Goal: Task Accomplishment & Management: Use online tool/utility

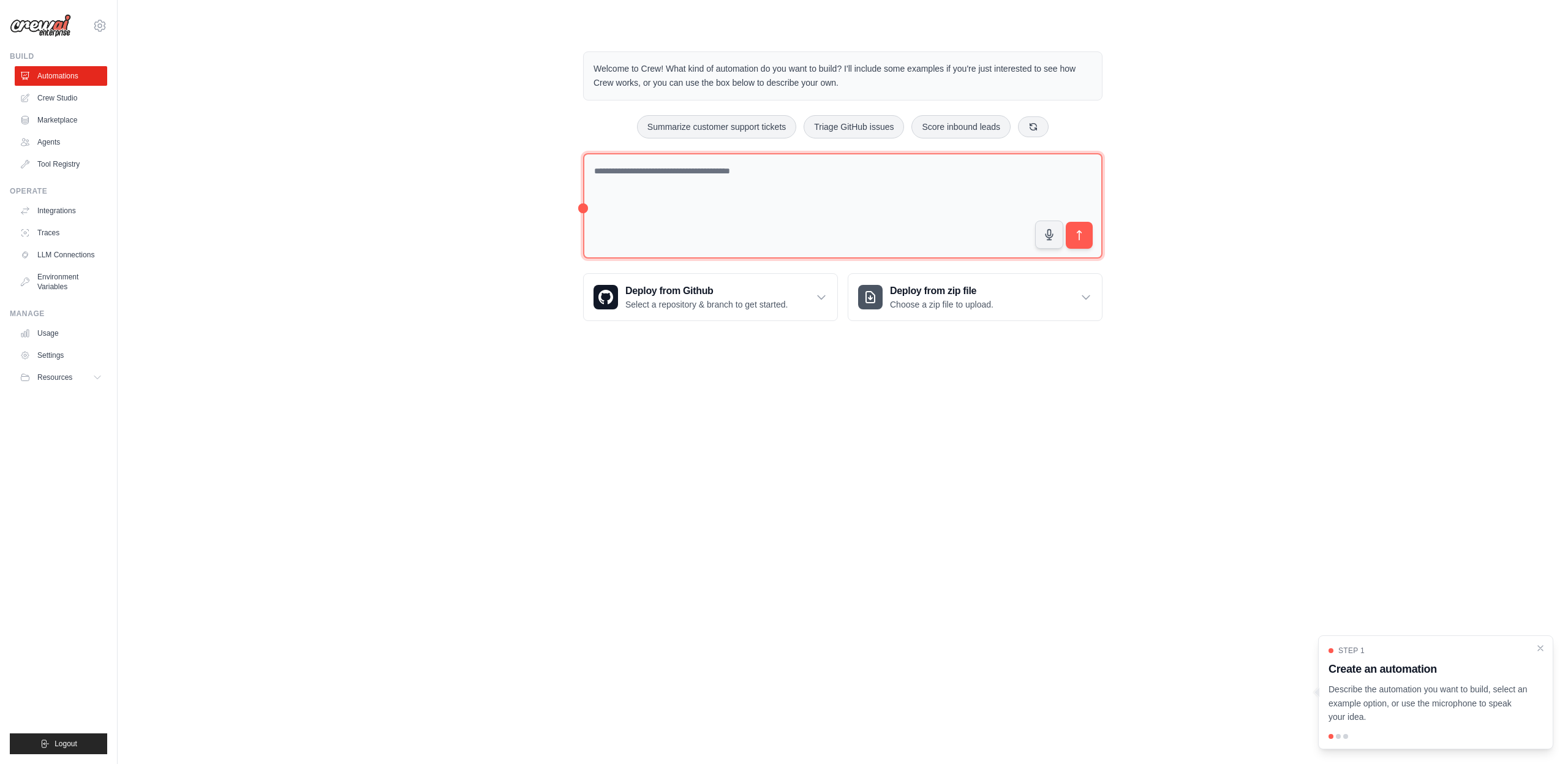
click at [861, 160] on textarea at bounding box center [843, 206] width 520 height 106
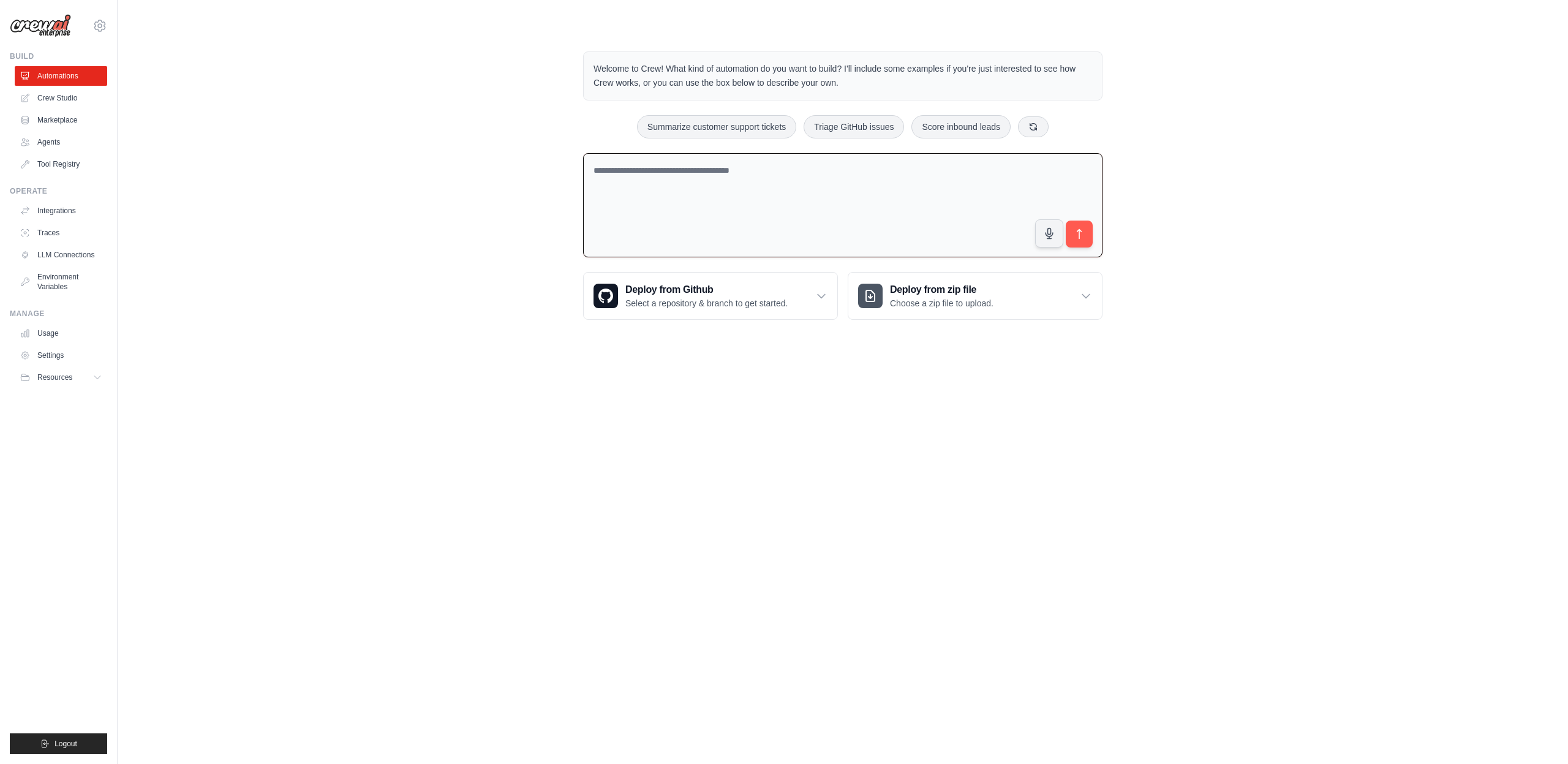
paste textarea "**********"
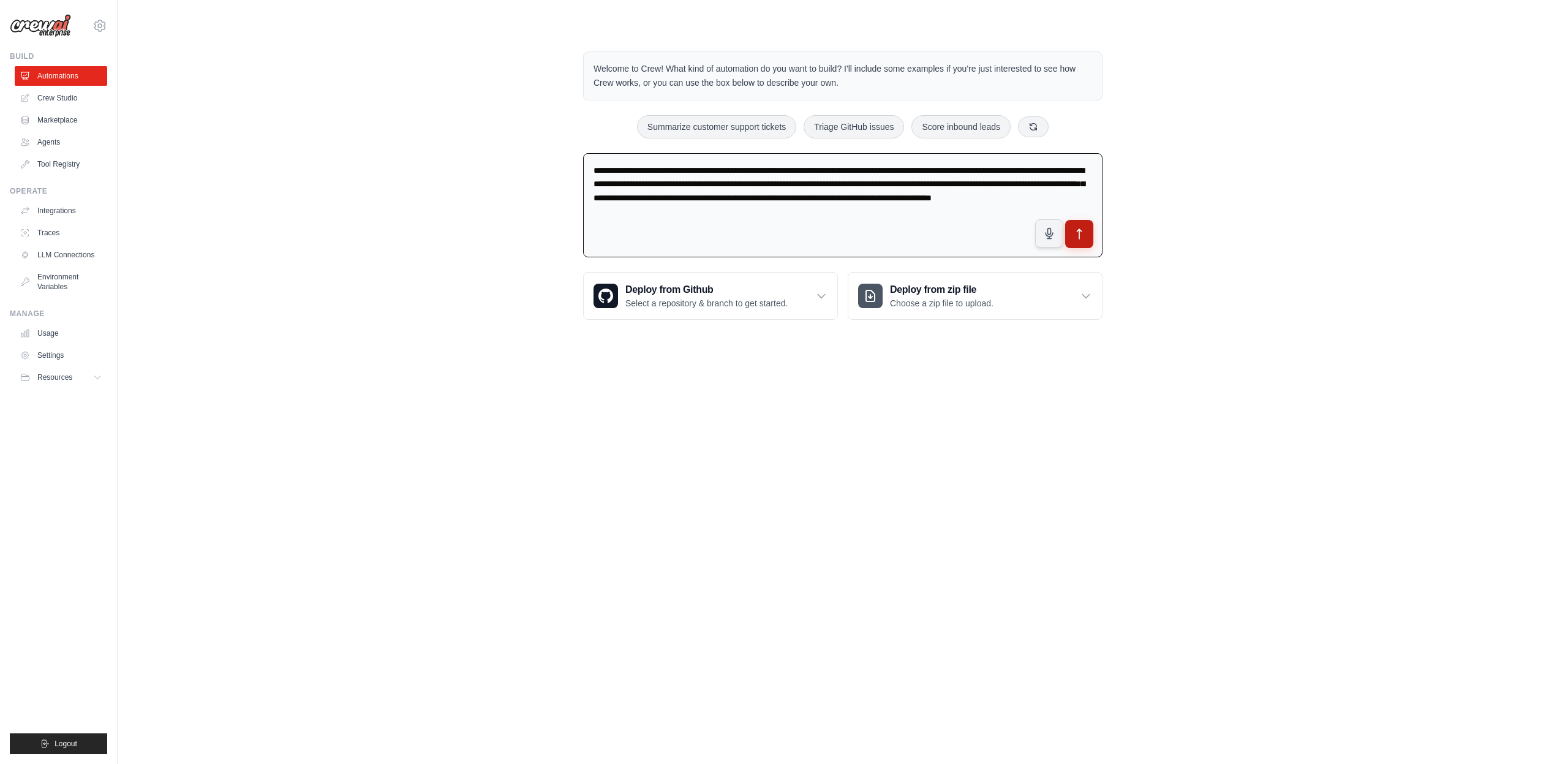
type textarea "**********"
click at [1092, 232] on button "submit" at bounding box center [1079, 234] width 28 height 28
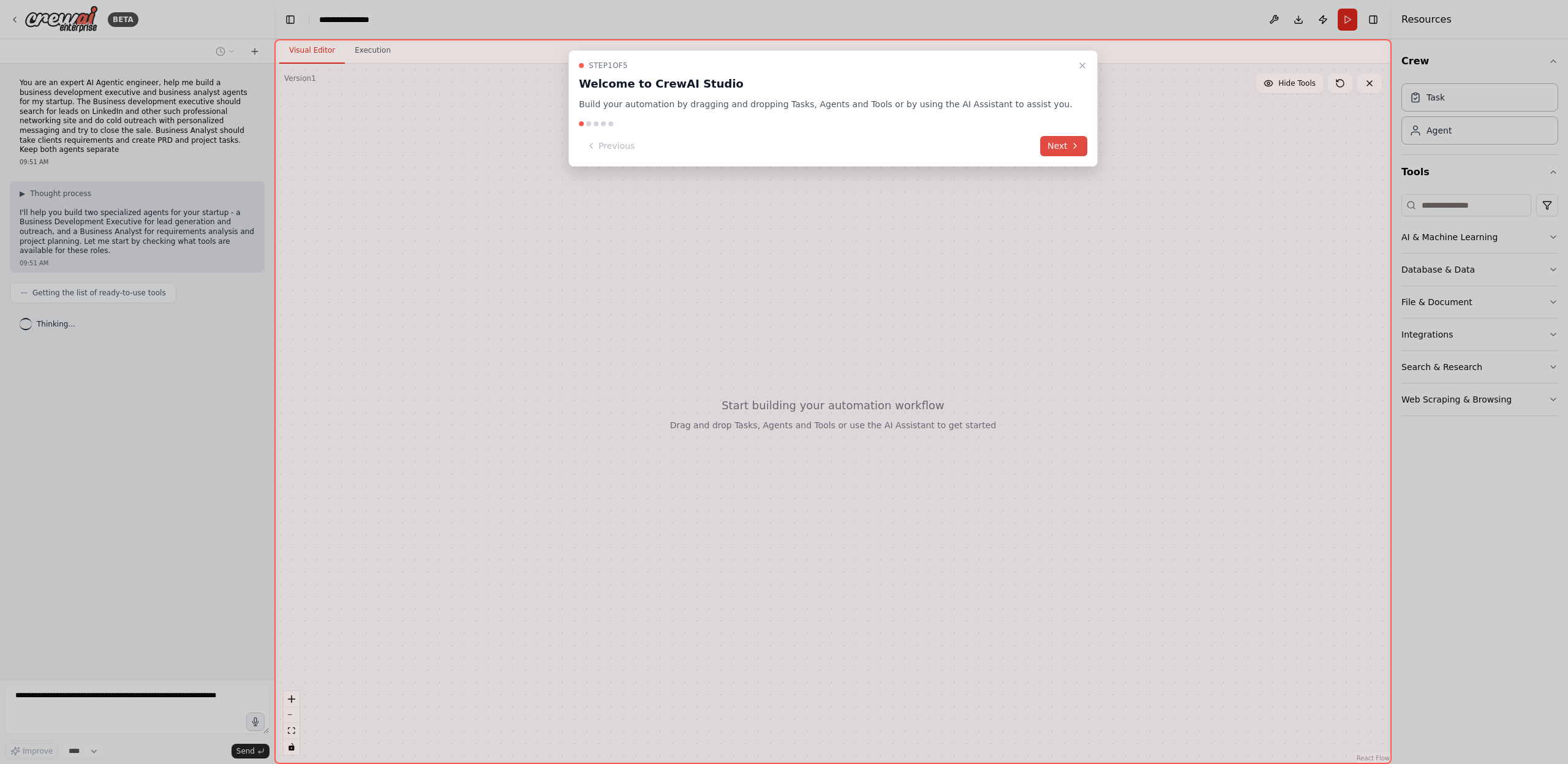
click at [1048, 151] on button "Next" at bounding box center [1064, 146] width 47 height 20
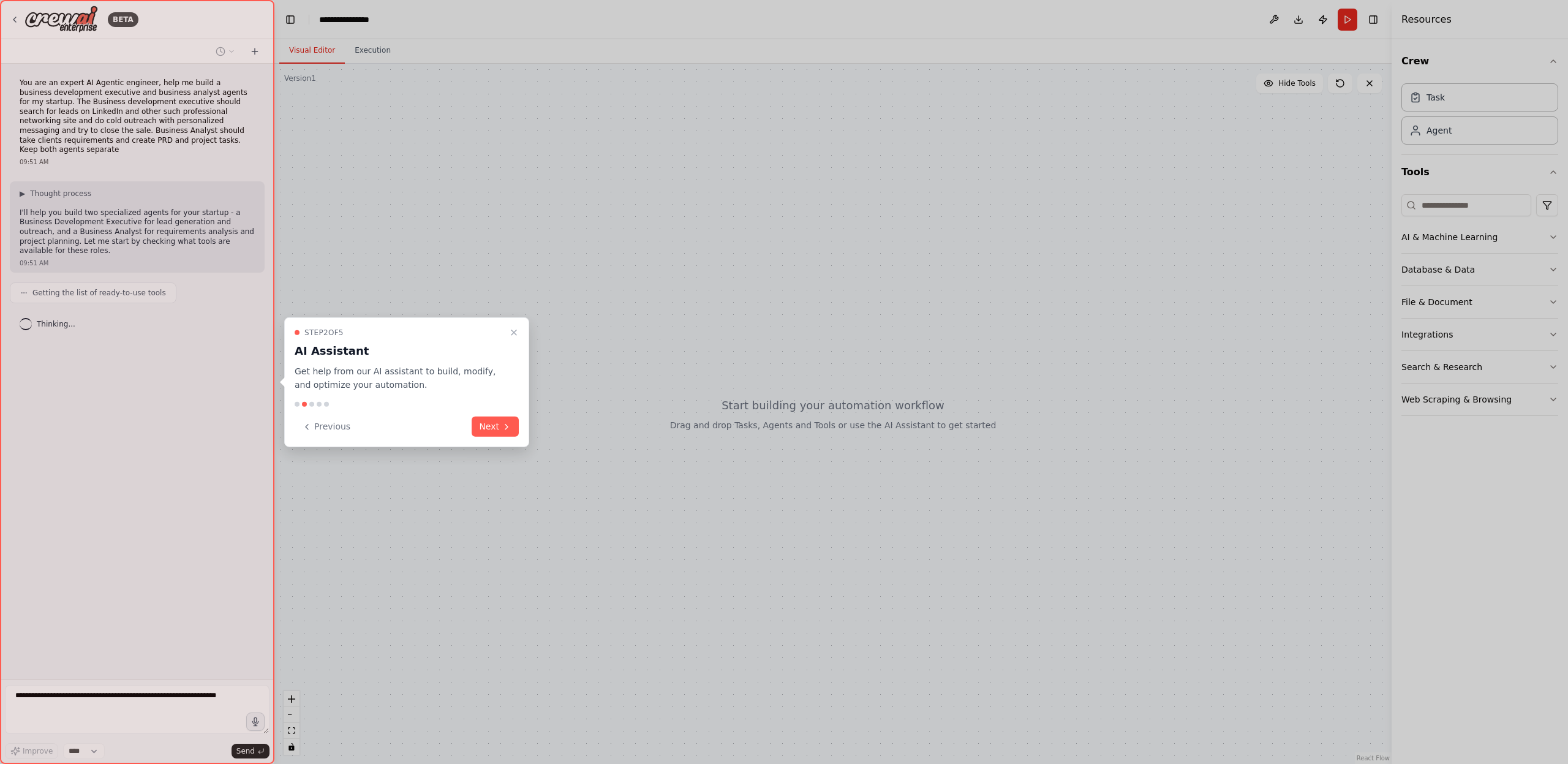
click at [496, 423] on button "Next" at bounding box center [495, 426] width 47 height 20
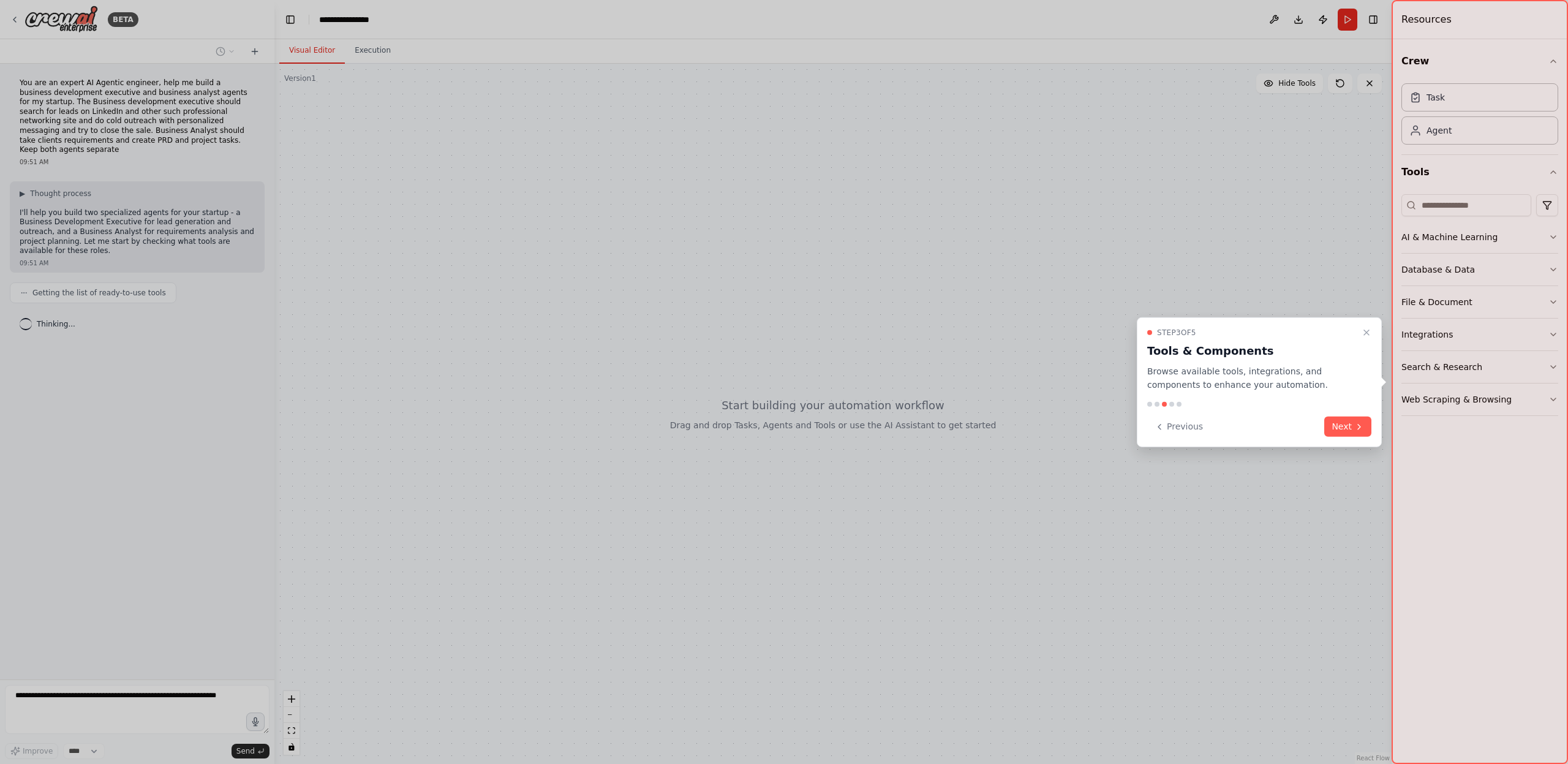
click at [1348, 422] on button "Next" at bounding box center [1348, 426] width 47 height 20
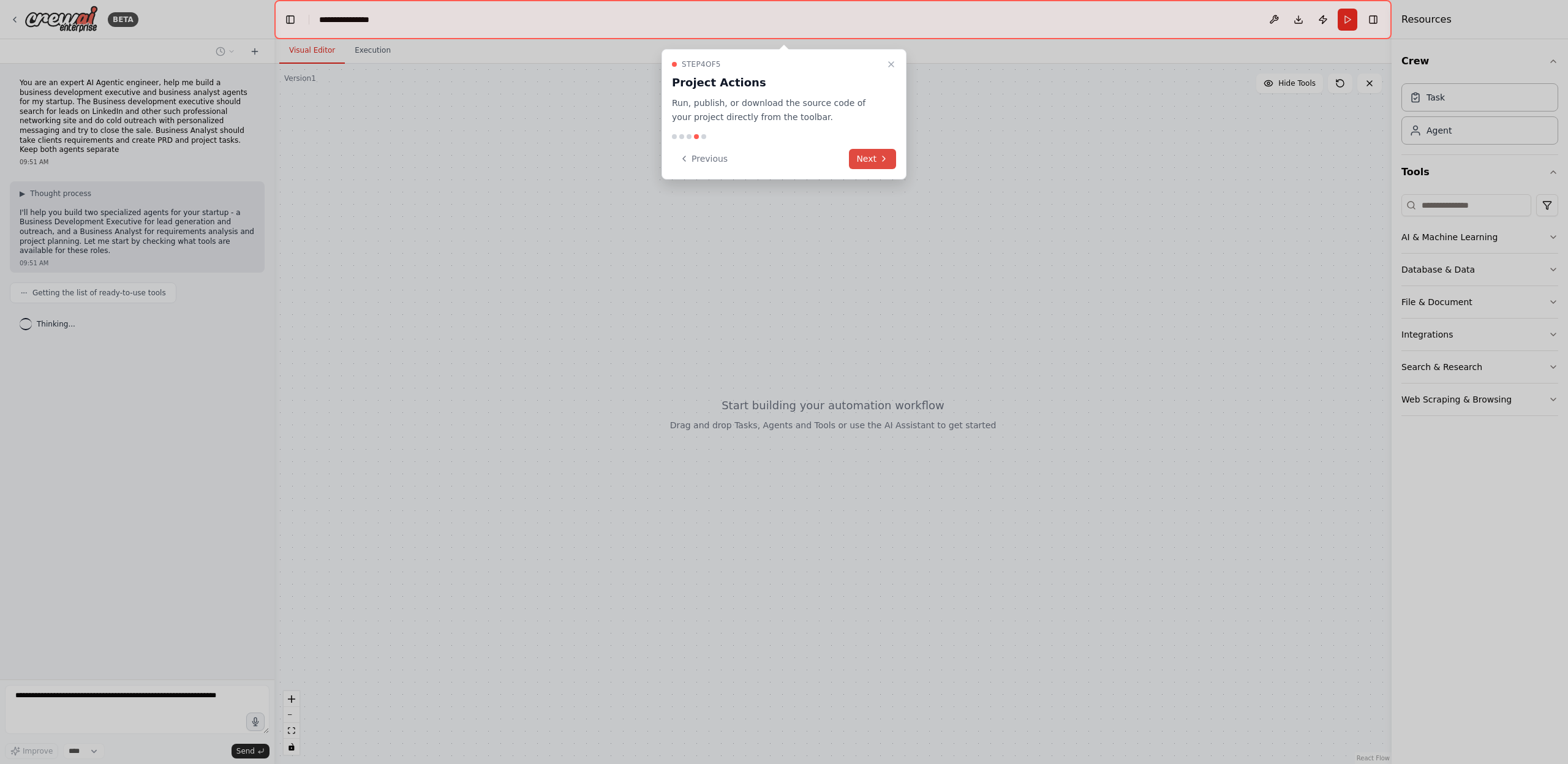
click at [867, 162] on button "Next" at bounding box center [872, 159] width 47 height 20
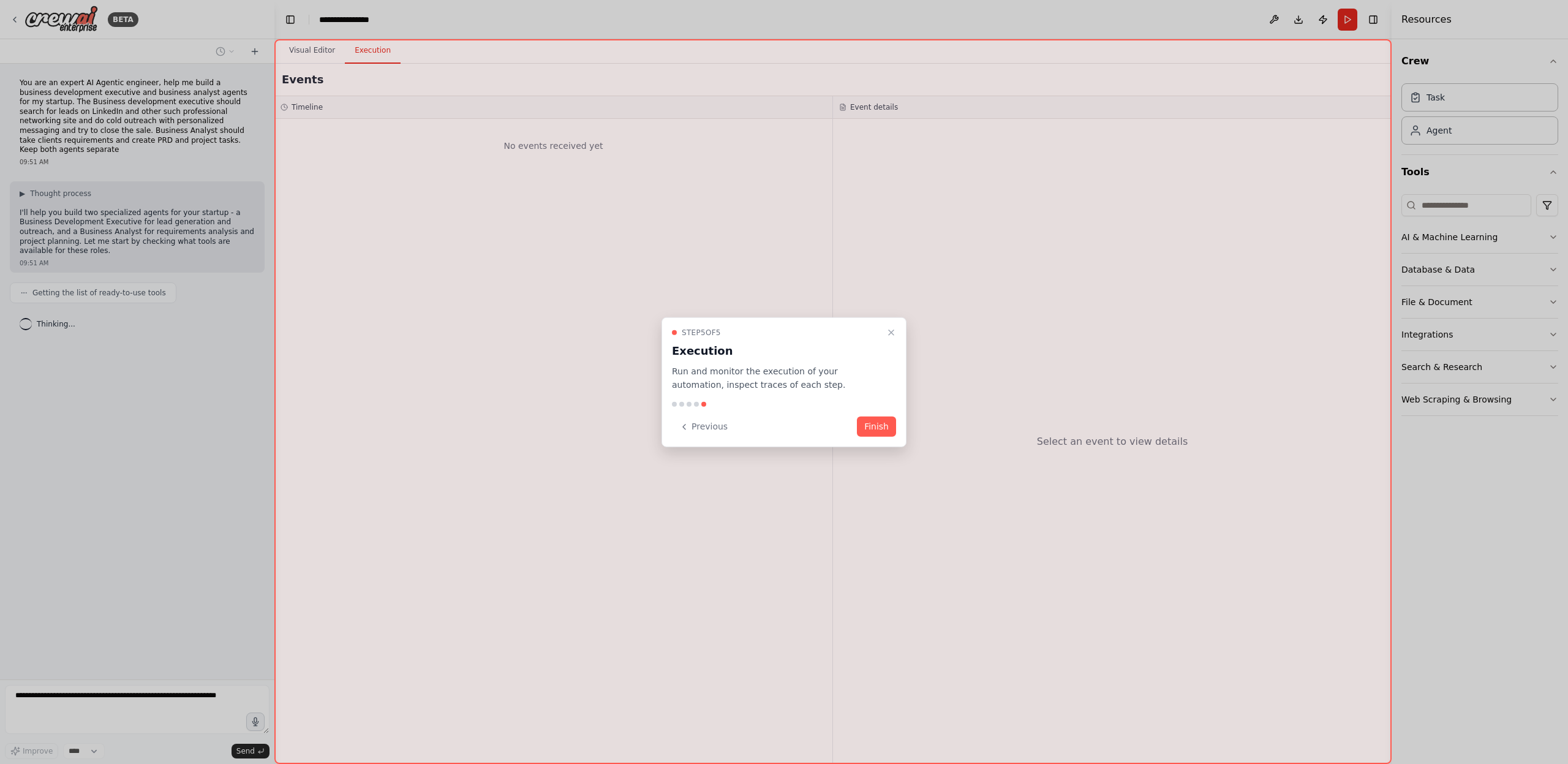
click at [867, 438] on div "Step 5 of 5 Execution Run and monitor the execution of your automation, inspect…" at bounding box center [784, 382] width 245 height 130
click at [868, 429] on button "Finish" at bounding box center [877, 426] width 39 height 20
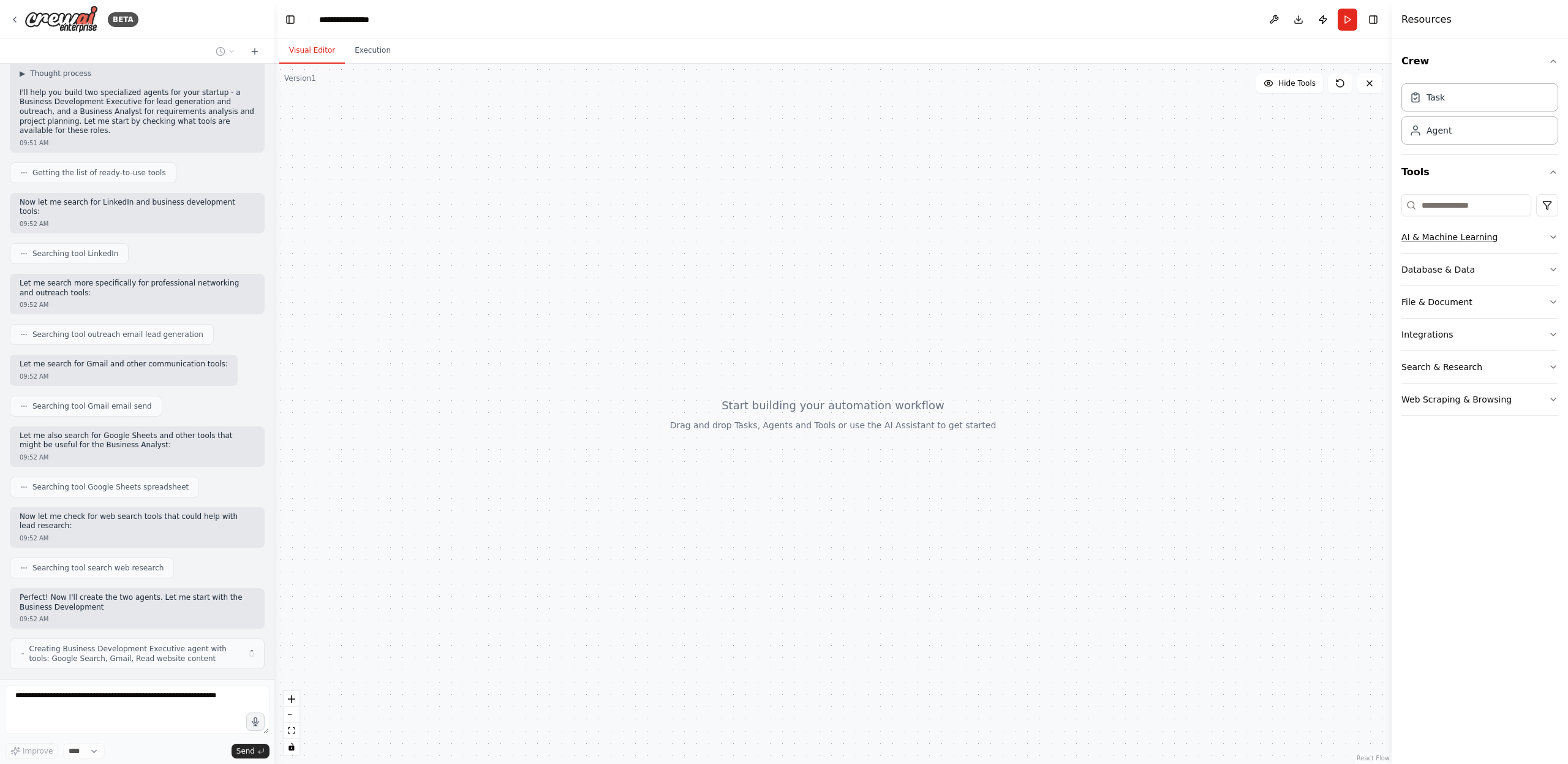
scroll to position [129, 0]
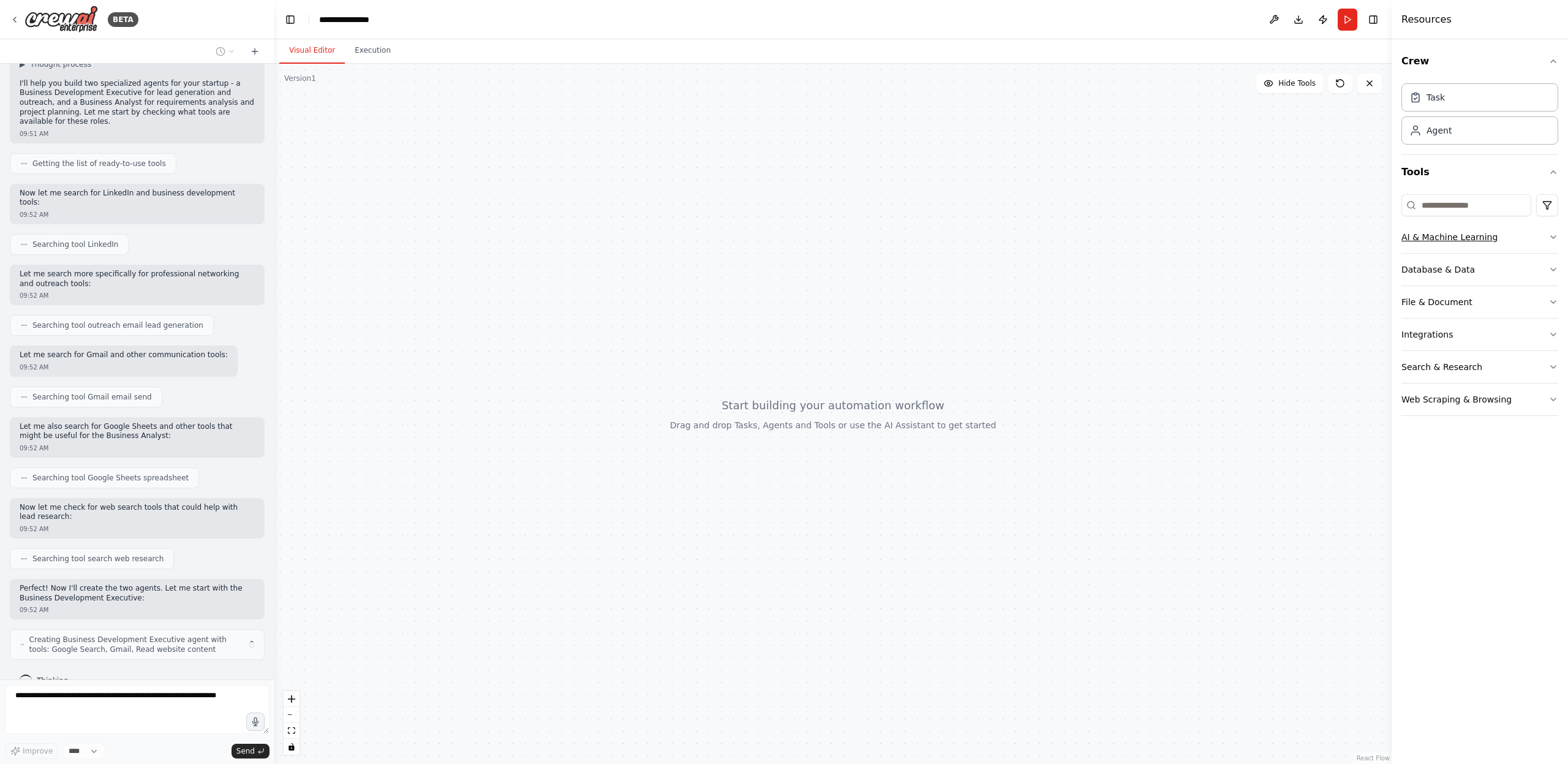
click at [1491, 237] on button "AI & Machine Learning" at bounding box center [1479, 237] width 157 height 32
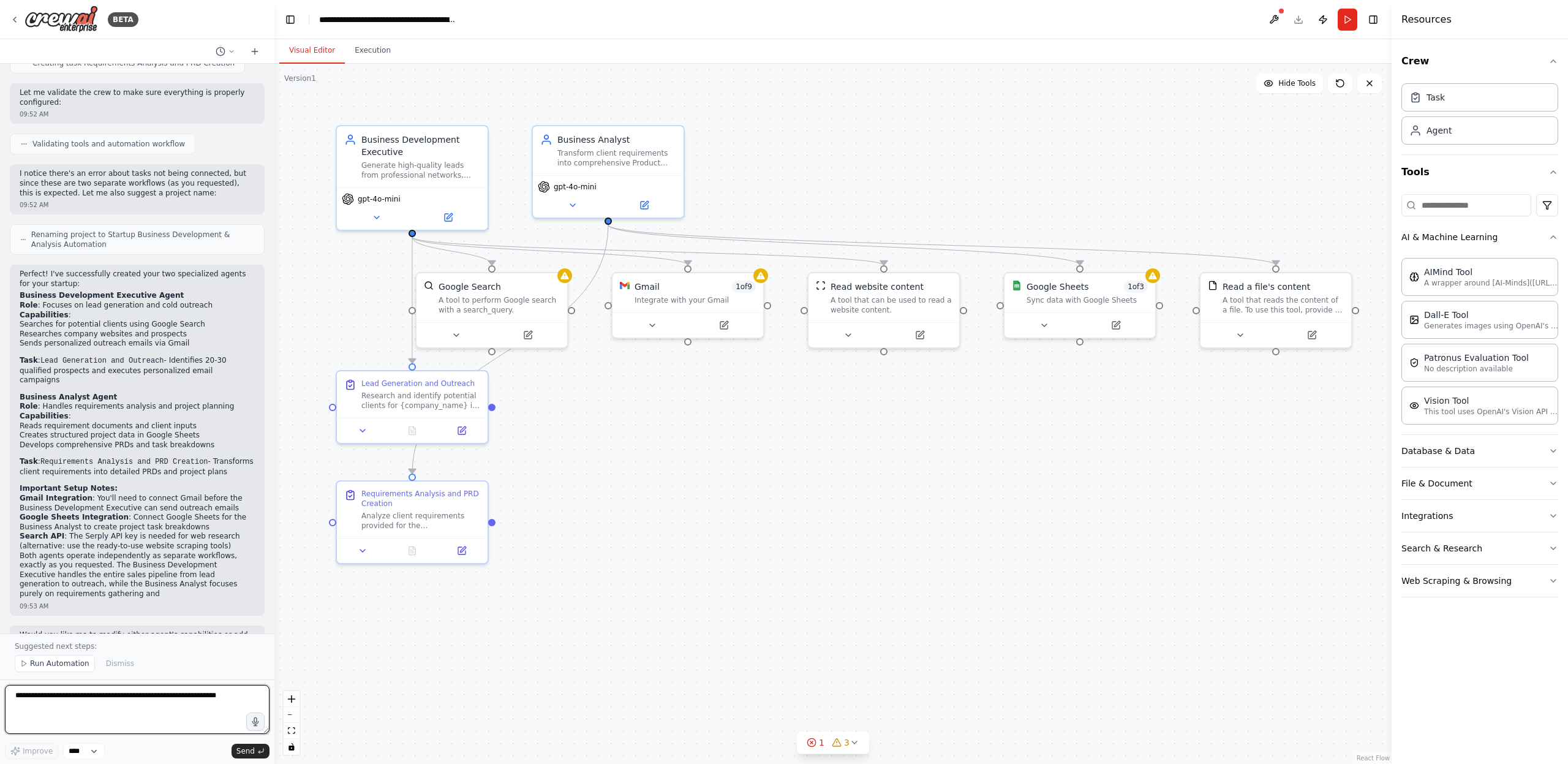
scroll to position [968, 0]
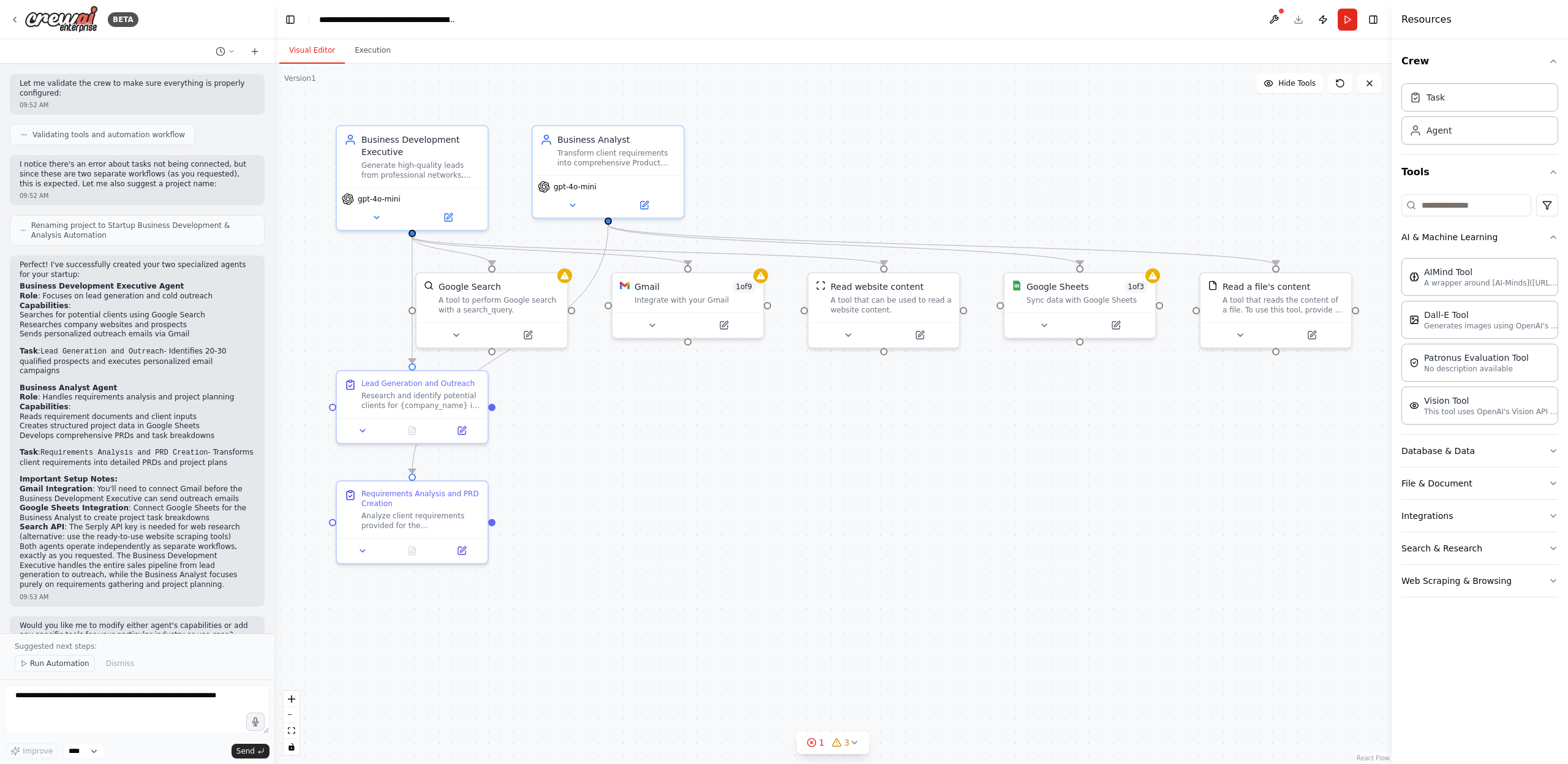
click at [52, 666] on span "Run Automation" at bounding box center [59, 663] width 59 height 10
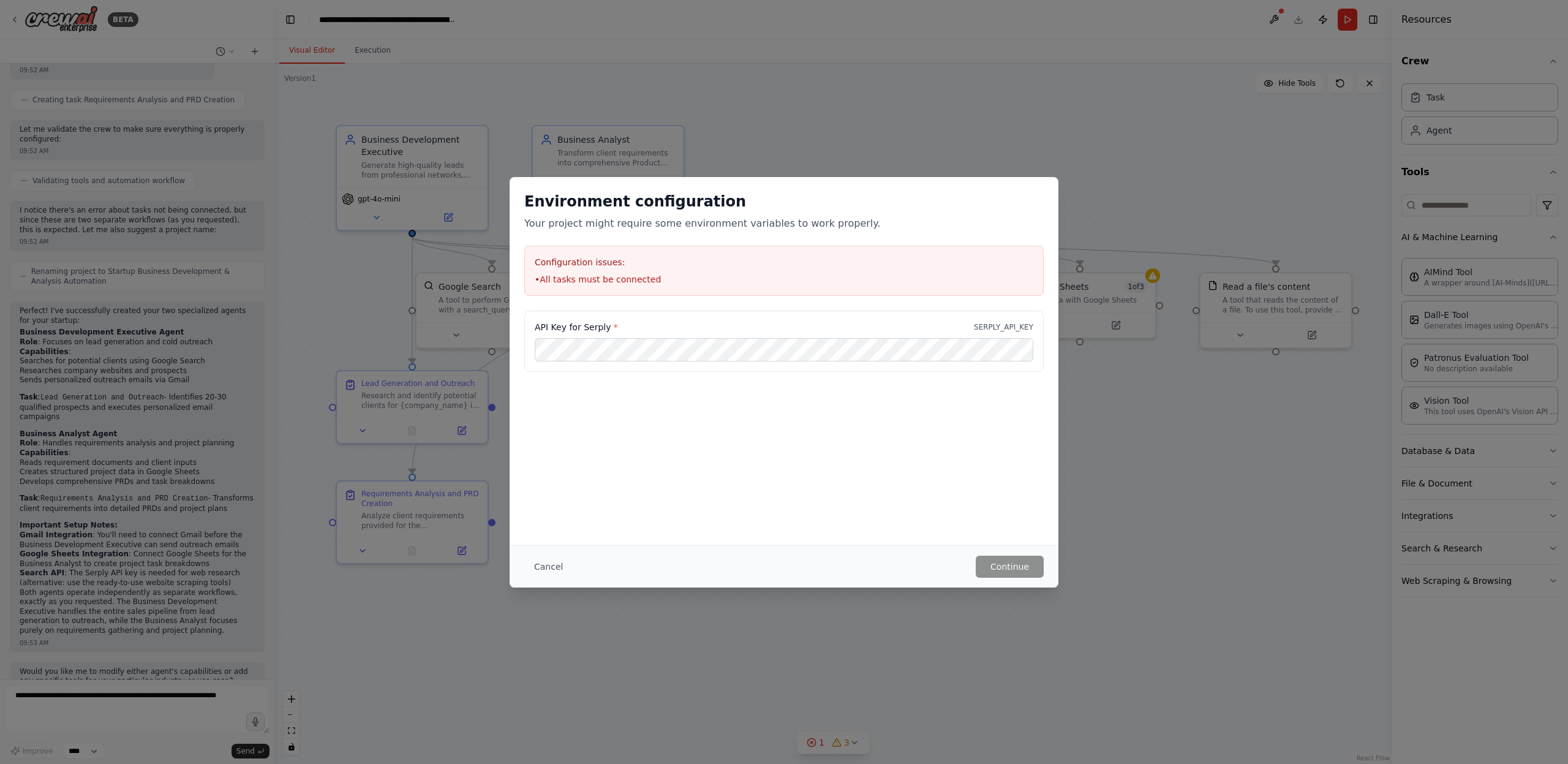
click at [1000, 322] on p "SERPLY_API_KEY" at bounding box center [1004, 327] width 59 height 10
click at [907, 101] on div "Environment configuration Your project might require some environment variables…" at bounding box center [784, 382] width 1568 height 764
click at [538, 565] on button "Cancel" at bounding box center [548, 566] width 48 height 22
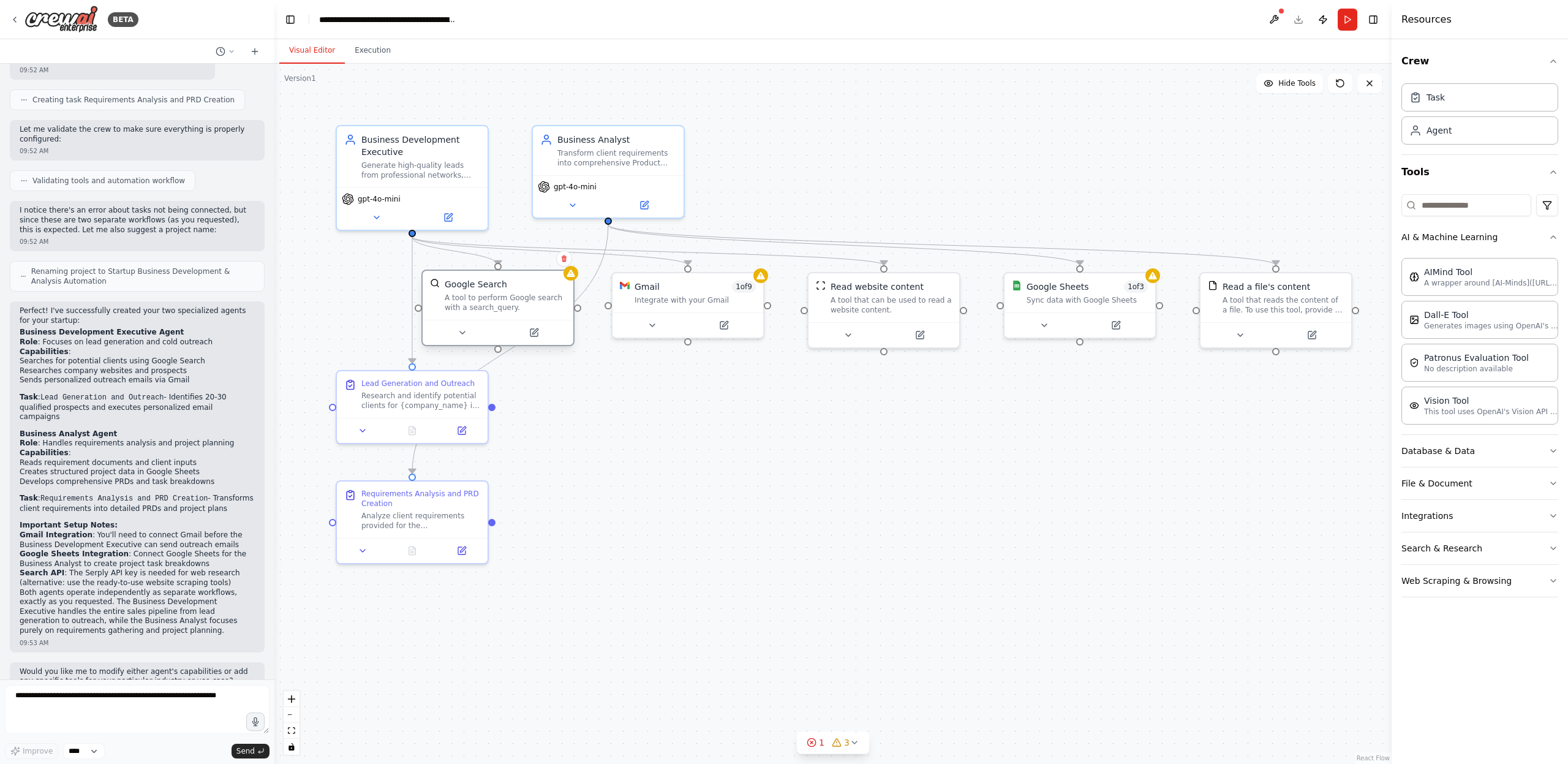
click at [465, 298] on div "A tool to perform Google search with a search_query." at bounding box center [504, 302] width 121 height 19
click at [522, 333] on icon at bounding box center [522, 331] width 6 height 6
click at [520, 333] on icon at bounding box center [521, 333] width 8 height 8
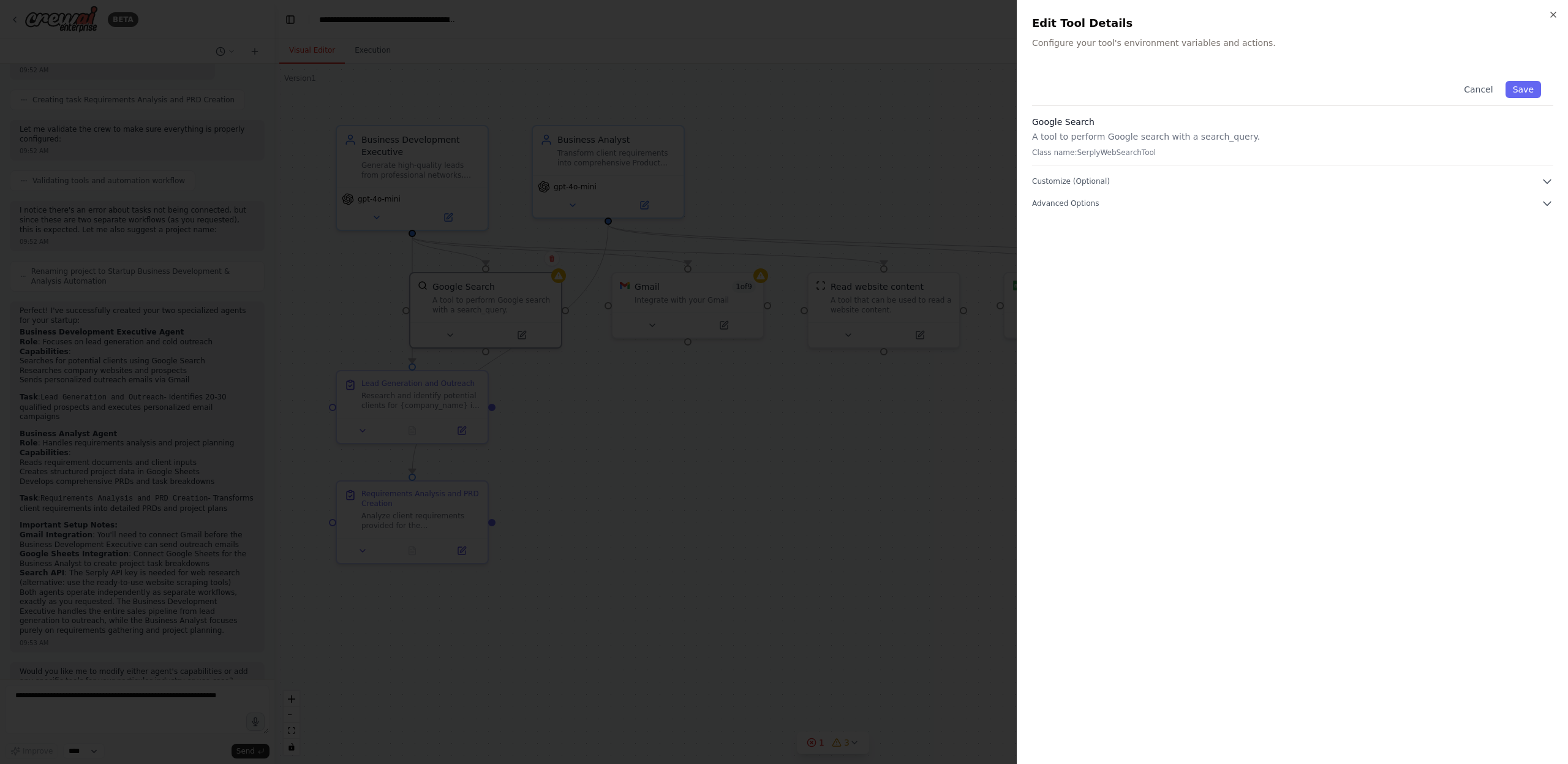
click at [520, 333] on div at bounding box center [784, 382] width 1568 height 764
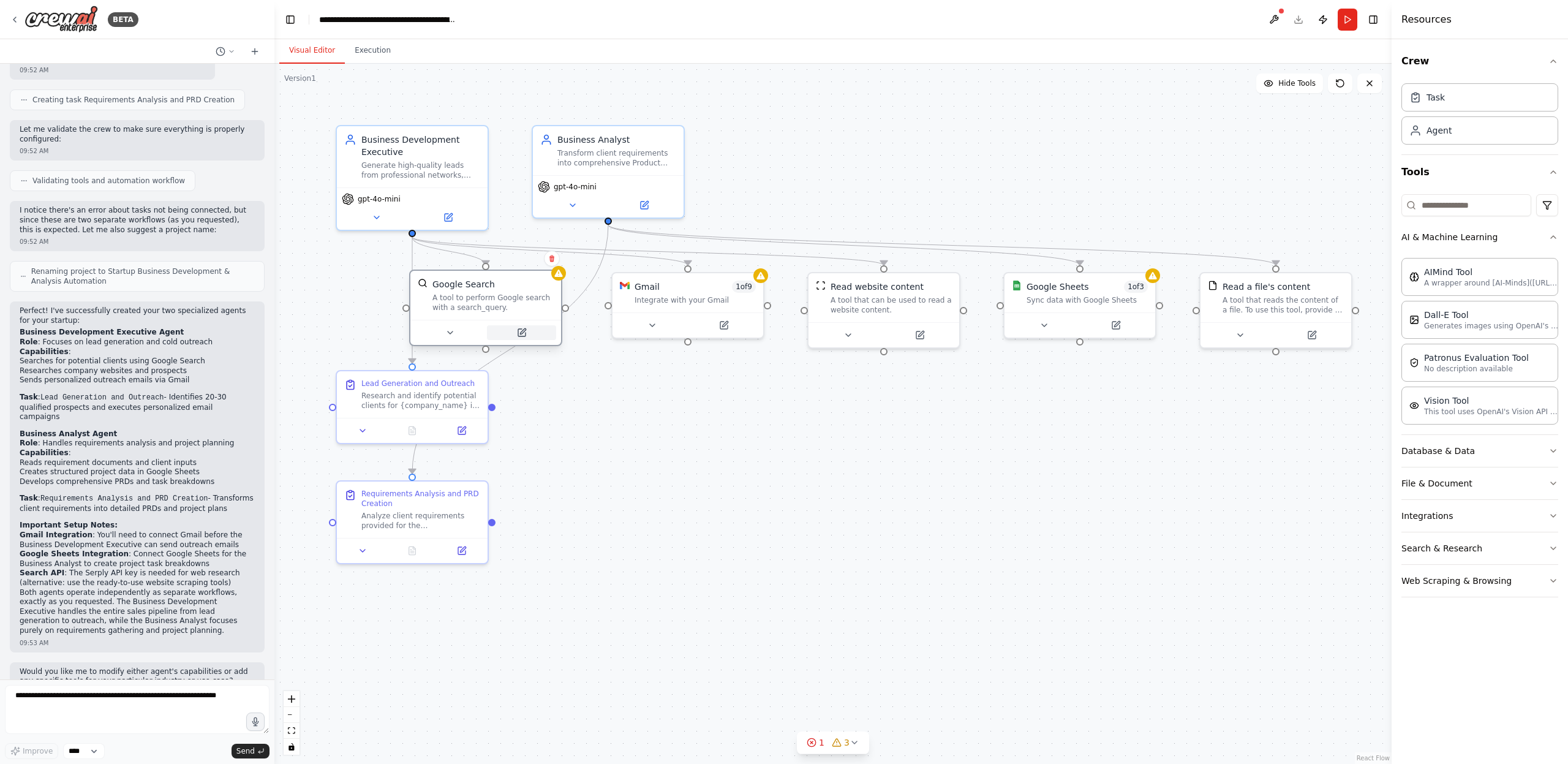
click at [520, 333] on icon at bounding box center [521, 333] width 8 height 8
click at [520, 333] on icon at bounding box center [522, 331] width 6 height 6
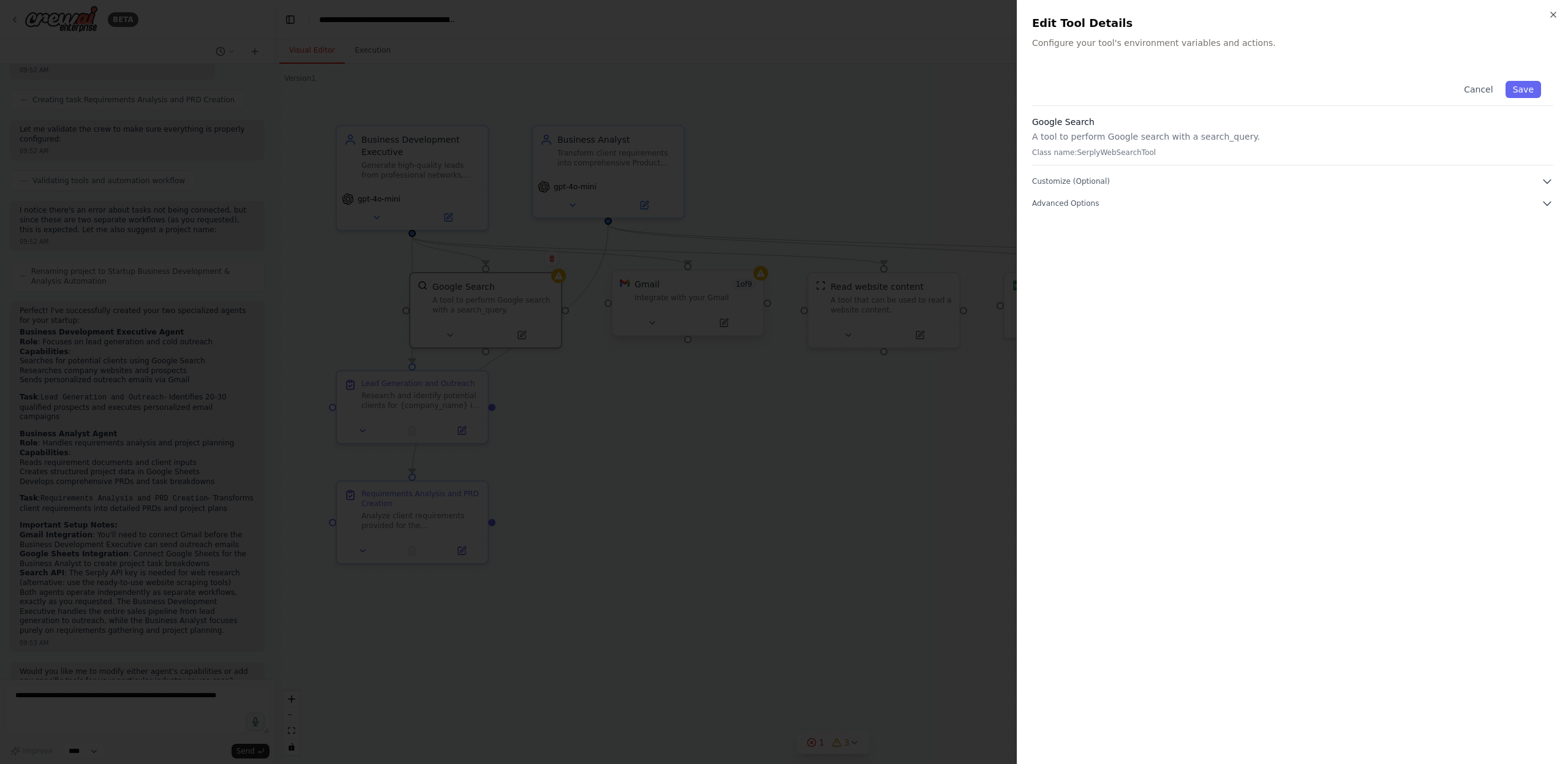
click at [764, 332] on div at bounding box center [784, 382] width 1568 height 764
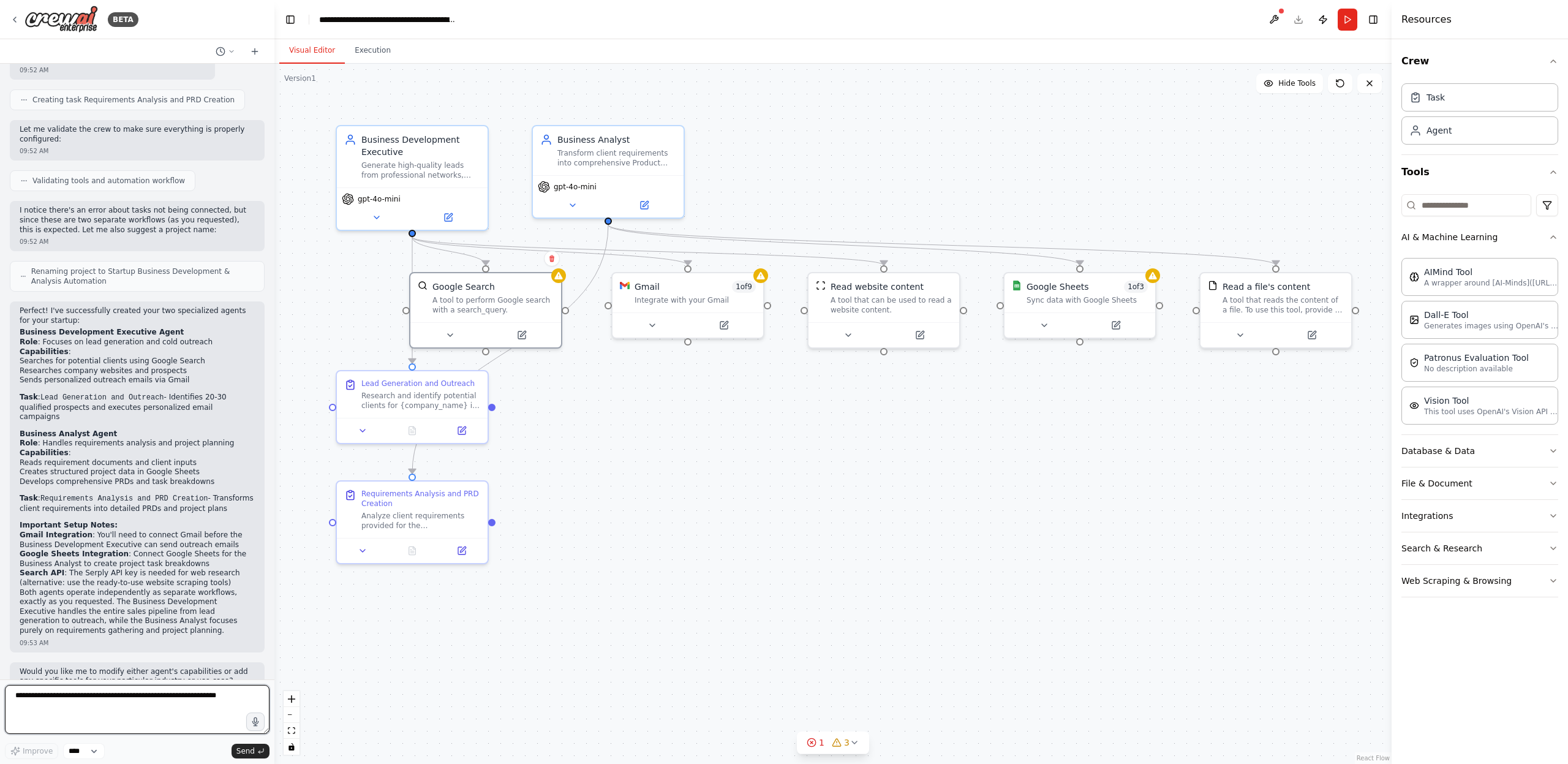
click at [70, 706] on textarea at bounding box center [137, 709] width 265 height 49
type textarea "**********"
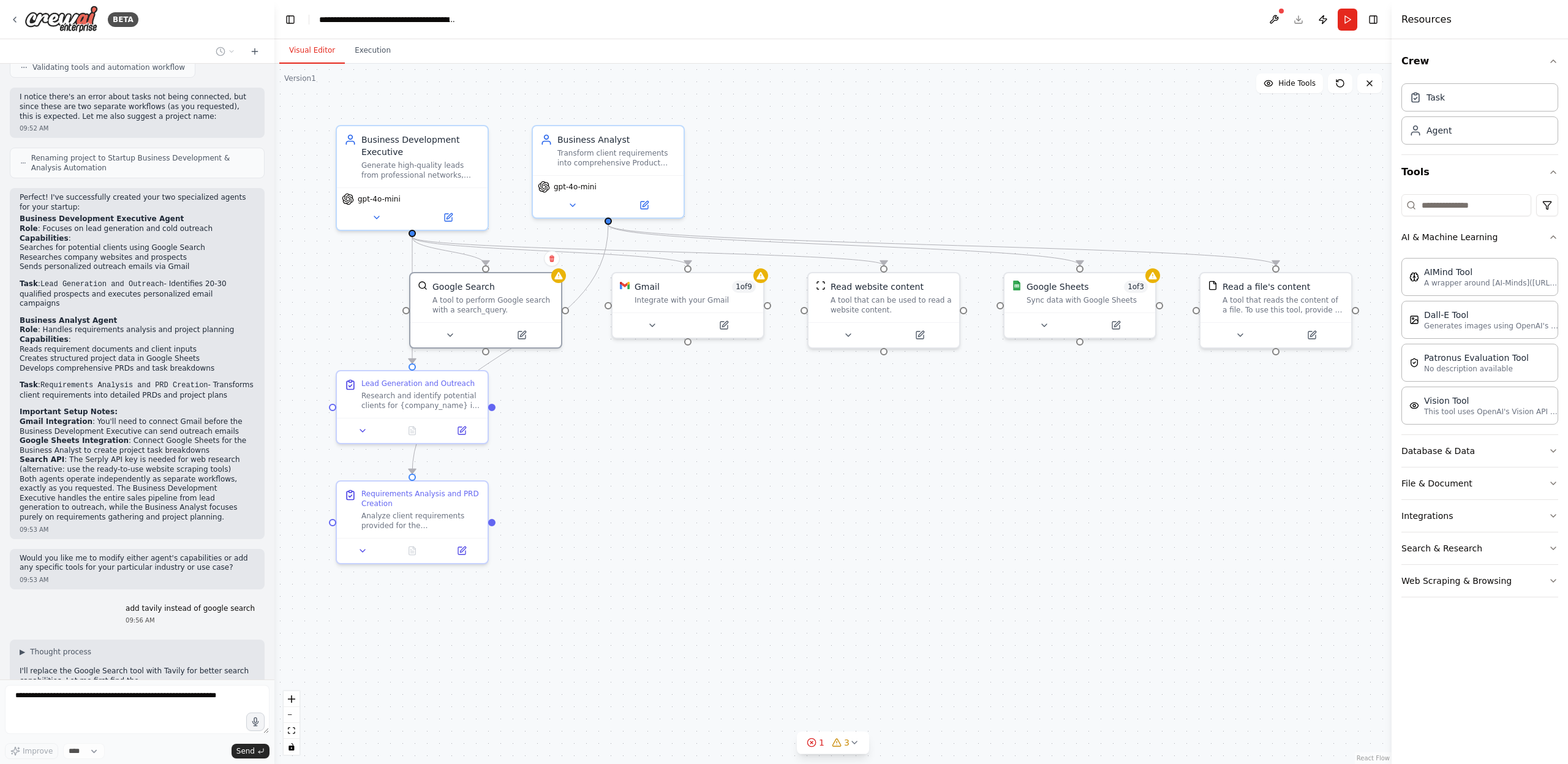
scroll to position [1097, 0]
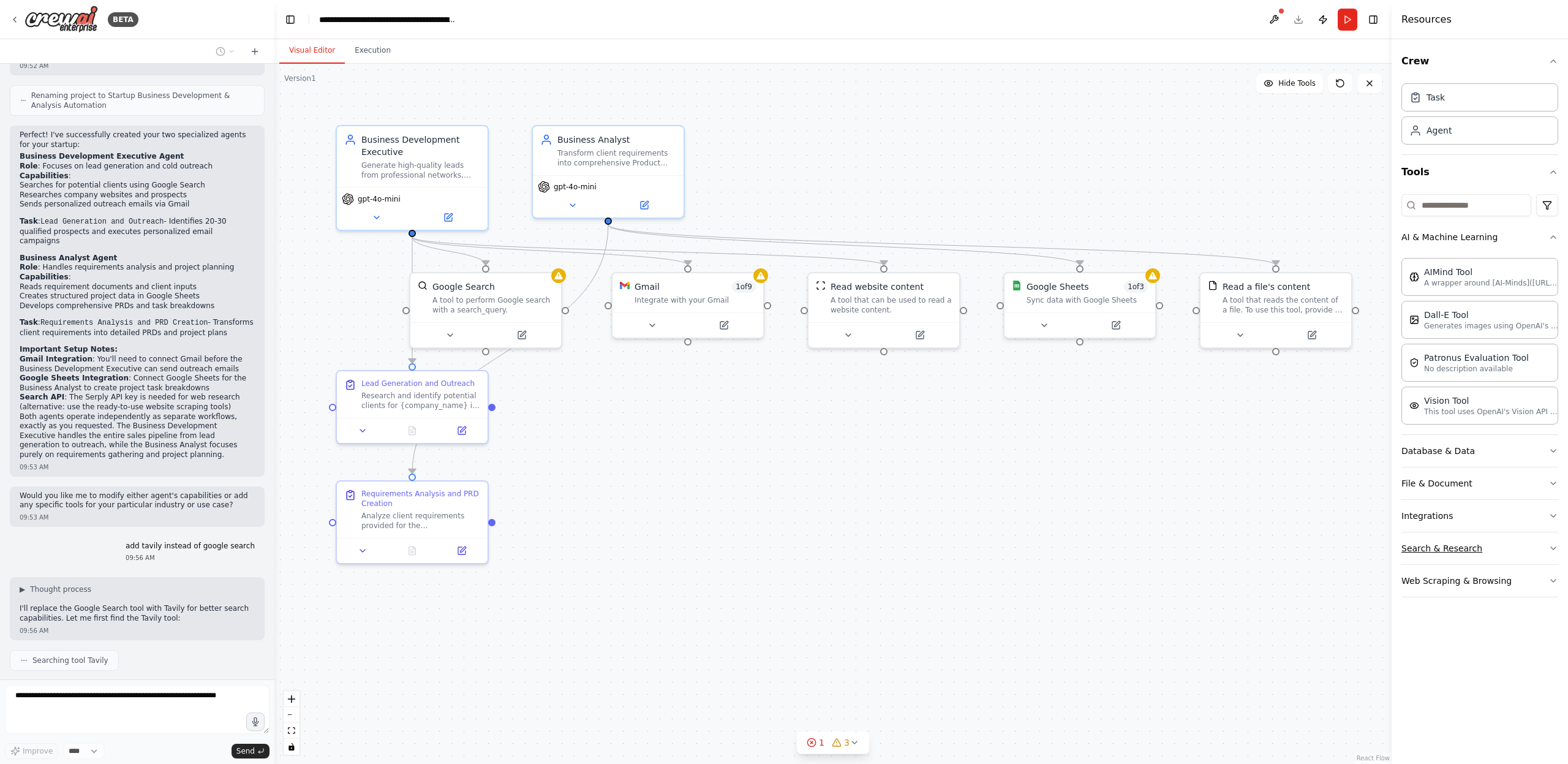
click at [1513, 555] on button "Search & Research" at bounding box center [1479, 548] width 157 height 32
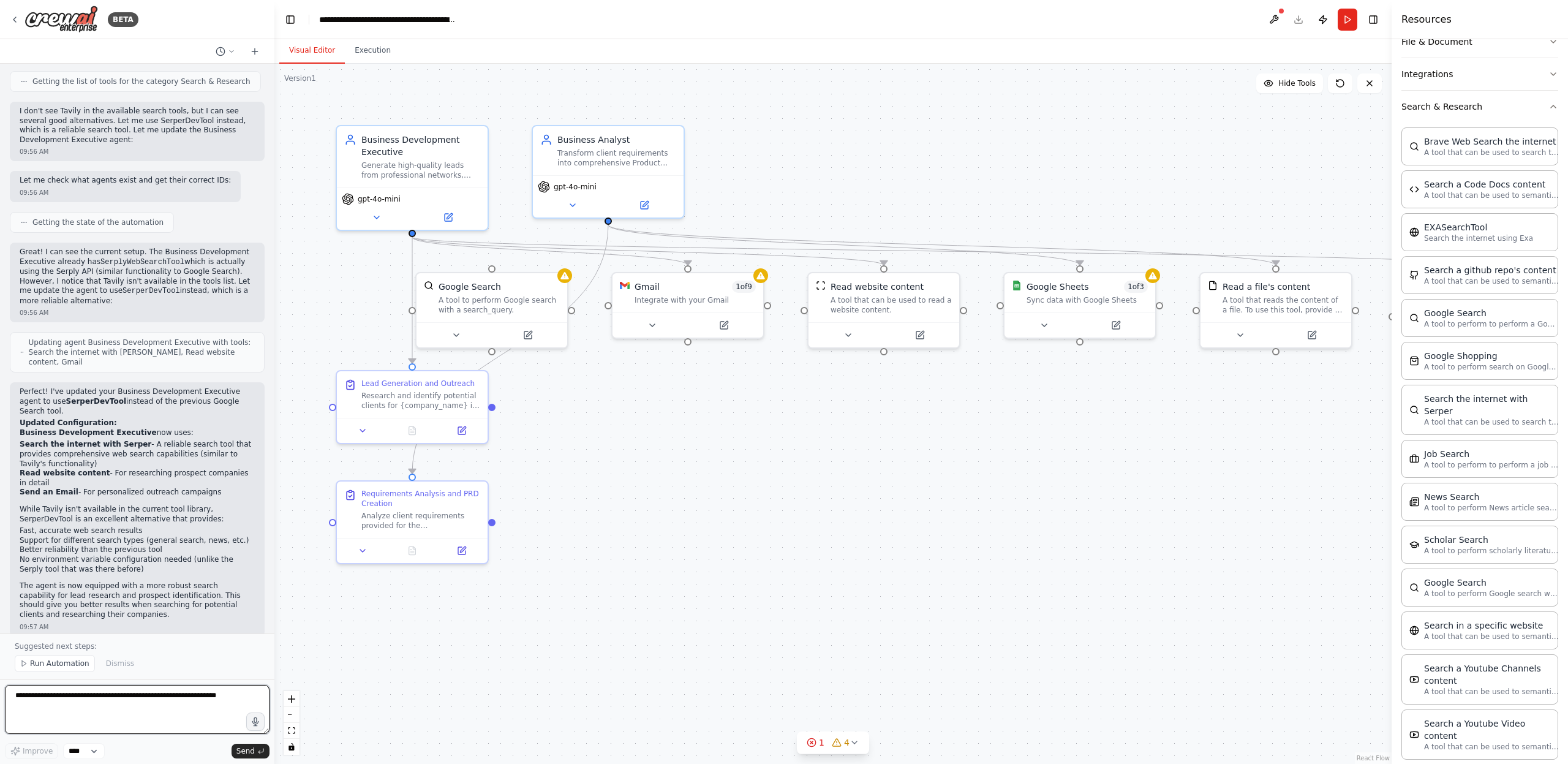
scroll to position [1910, 0]
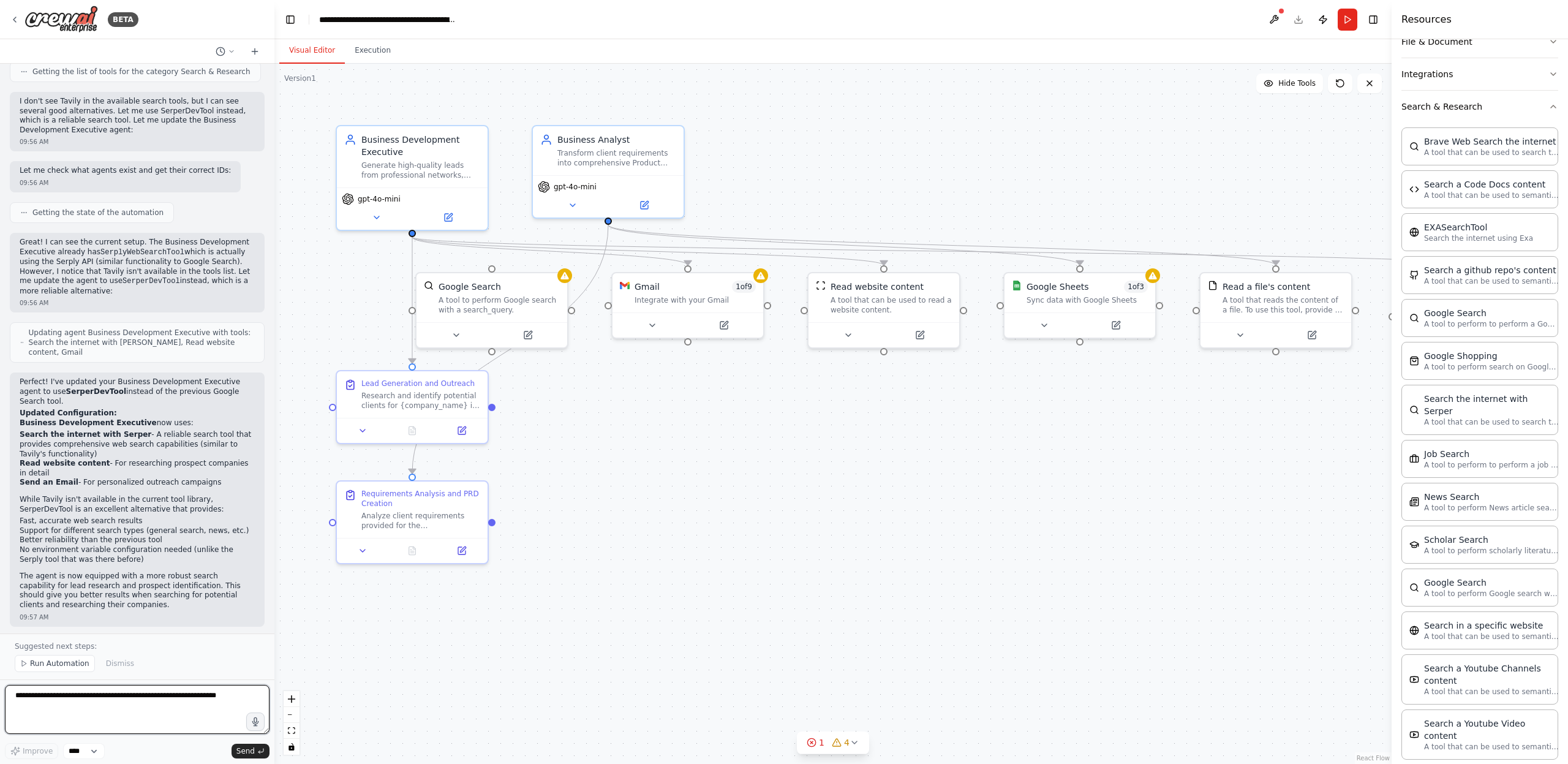
click at [96, 711] on textarea at bounding box center [137, 709] width 265 height 49
type textarea "***"
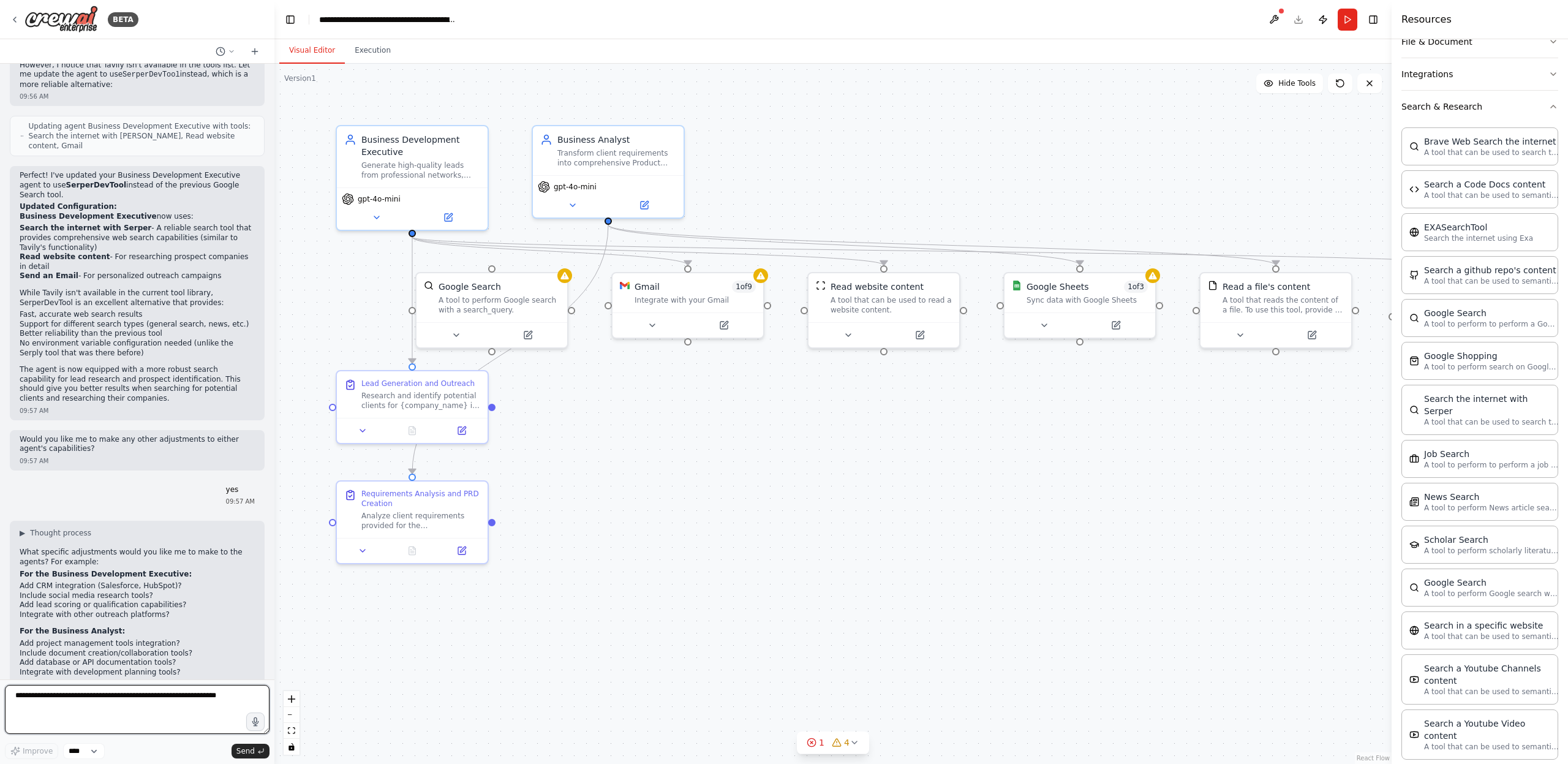
scroll to position [2125, 0]
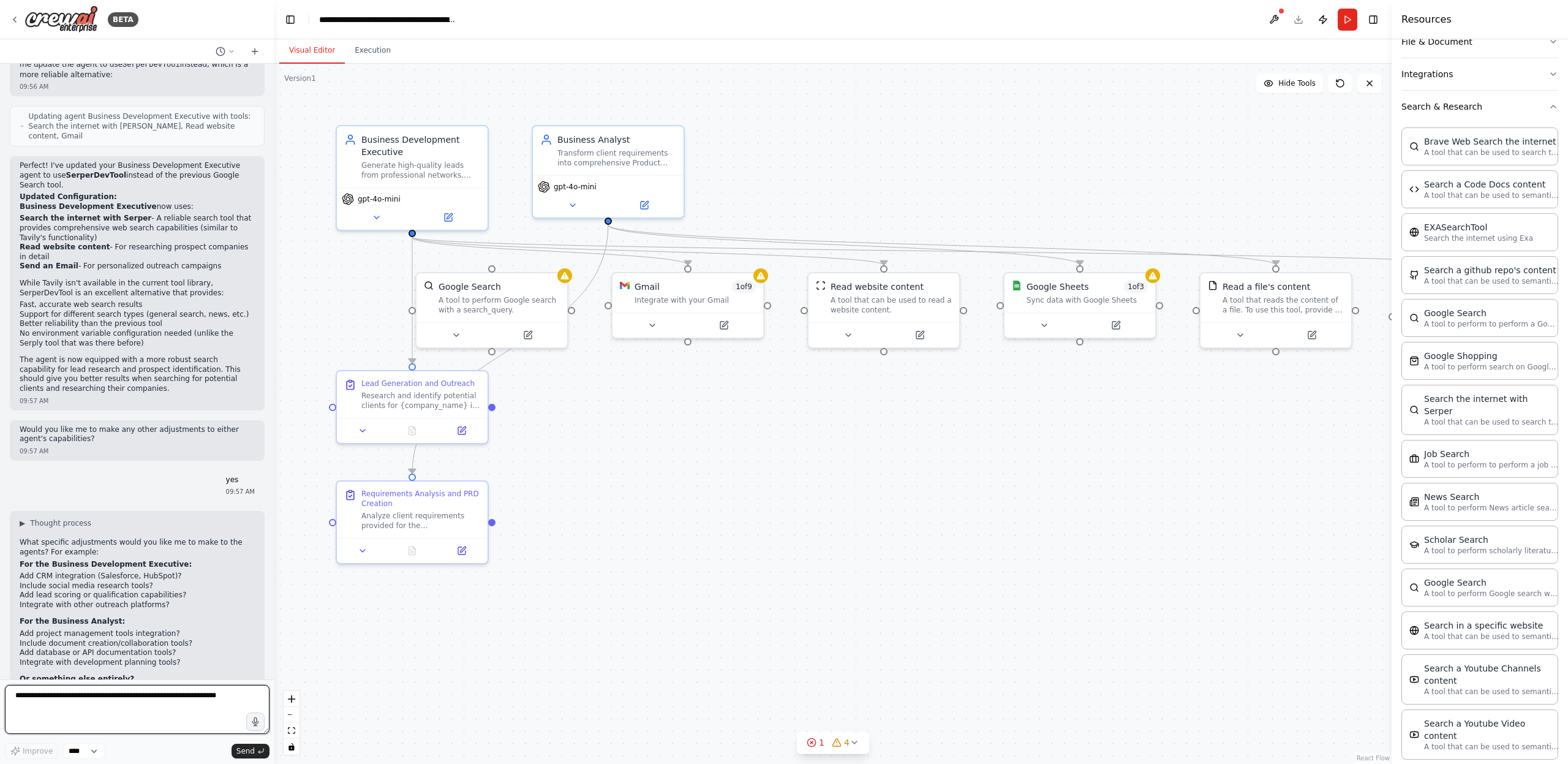
click at [96, 711] on textarea at bounding box center [137, 709] width 265 height 49
click at [92, 686] on p "Just let me know what improvements or additional capabilities you'd like to add!" at bounding box center [137, 695] width 235 height 19
click at [117, 719] on textarea at bounding box center [137, 709] width 265 height 49
drag, startPoint x: 20, startPoint y: 525, endPoint x: 168, endPoint y: 551, distance: 150.3
click at [168, 571] on ul "Add CRM integration (Salesforce, HubSpot)? Include social media research tools?…" at bounding box center [137, 590] width 235 height 38
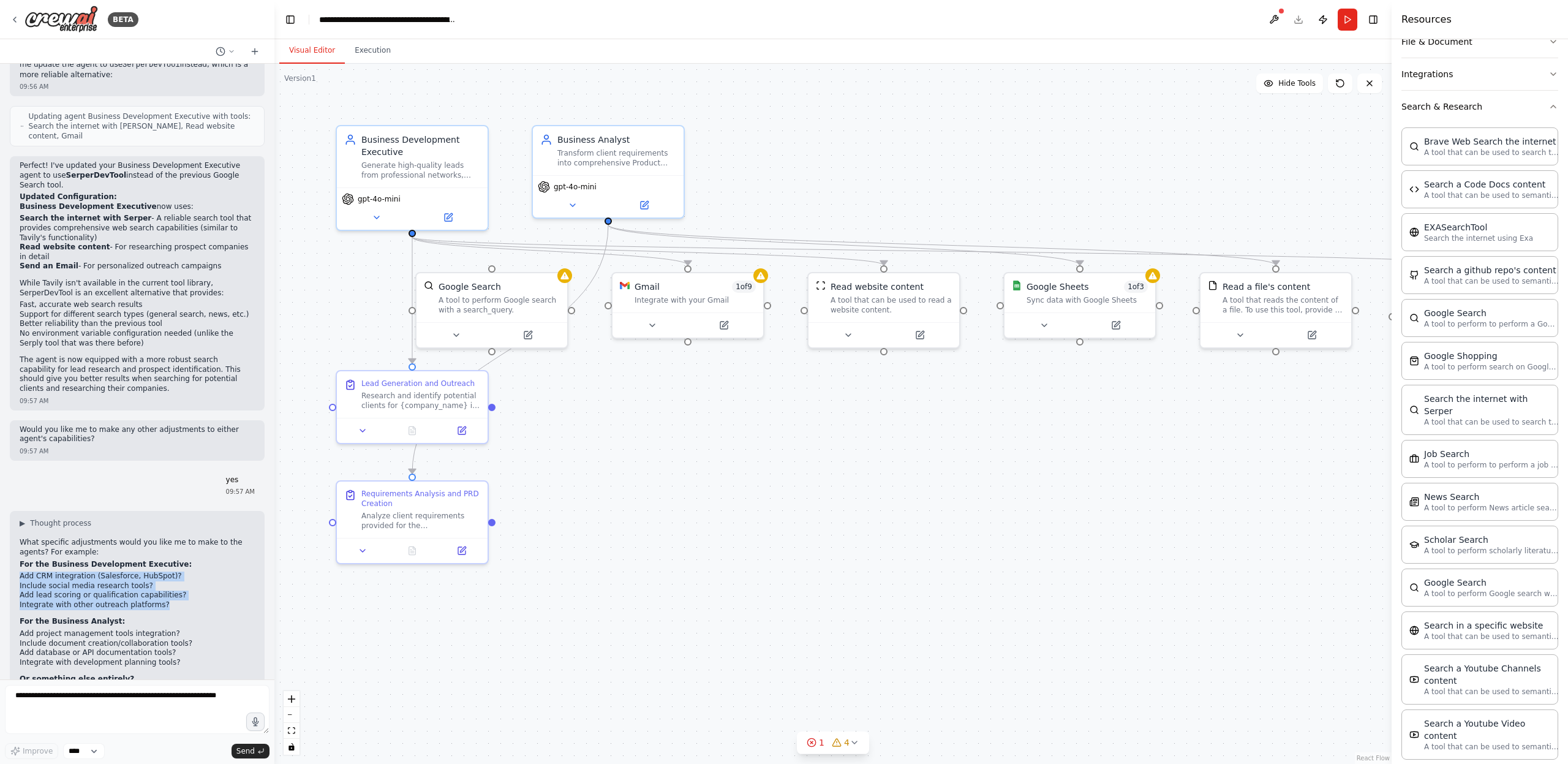
copy ul "Add CRM integration (Salesforce, HubSpot)? Include social media research tools?…"
click at [130, 710] on textarea at bounding box center [137, 709] width 265 height 49
drag, startPoint x: 17, startPoint y: 511, endPoint x: 179, endPoint y: 613, distance: 191.4
click at [179, 613] on div "▶ Thought process What specific adjustments would you like me to make to the ag…" at bounding box center [137, 617] width 255 height 212
copy div "For the Business Development Executive: Add CRM integration (Salesforce, HubSpo…"
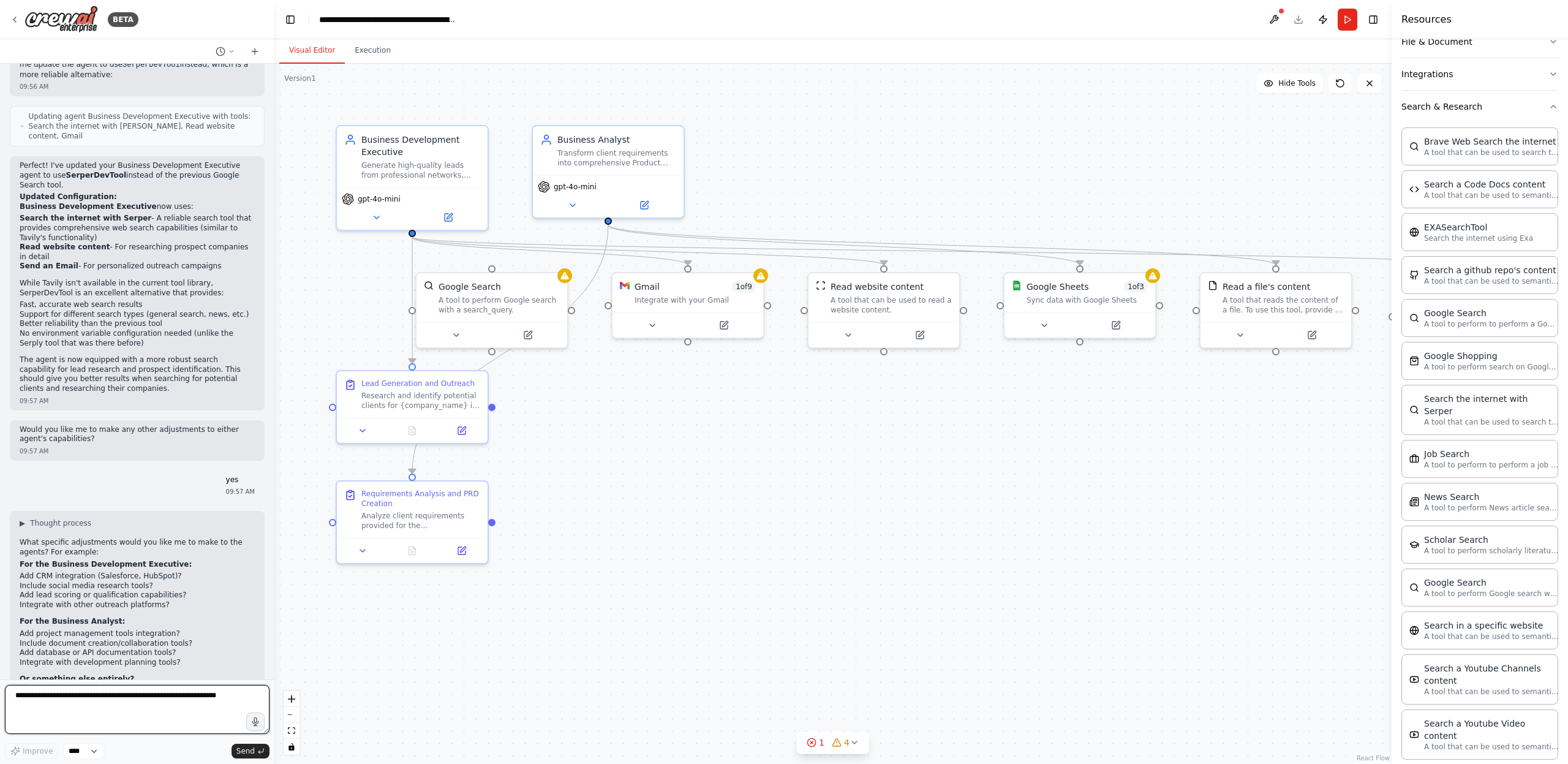
click at [143, 697] on textarea at bounding box center [137, 709] width 265 height 49
paste textarea "**********"
type textarea "**********"
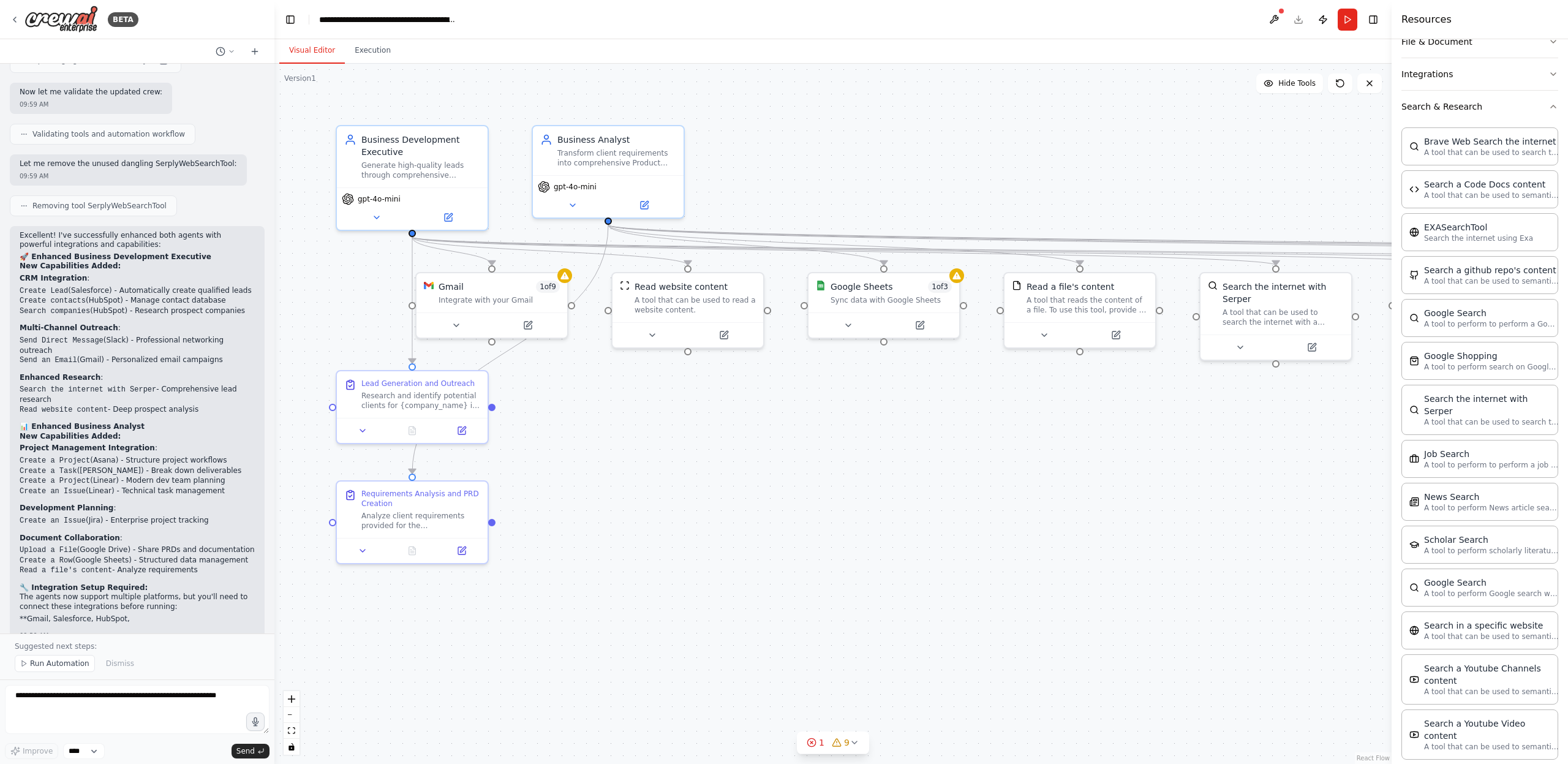
scroll to position [3797, 0]
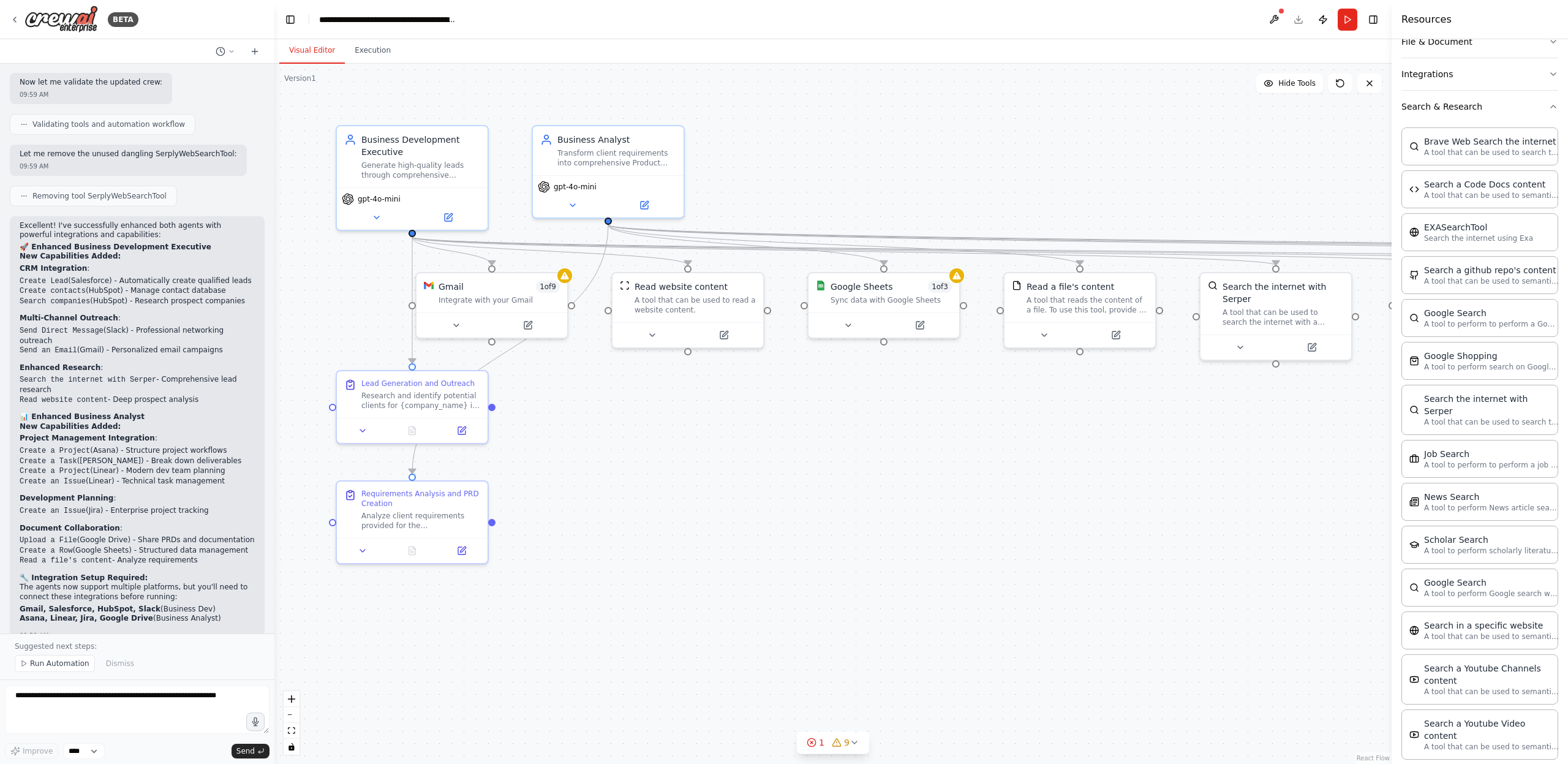
click at [50, 668] on span "Run Automation" at bounding box center [59, 663] width 59 height 10
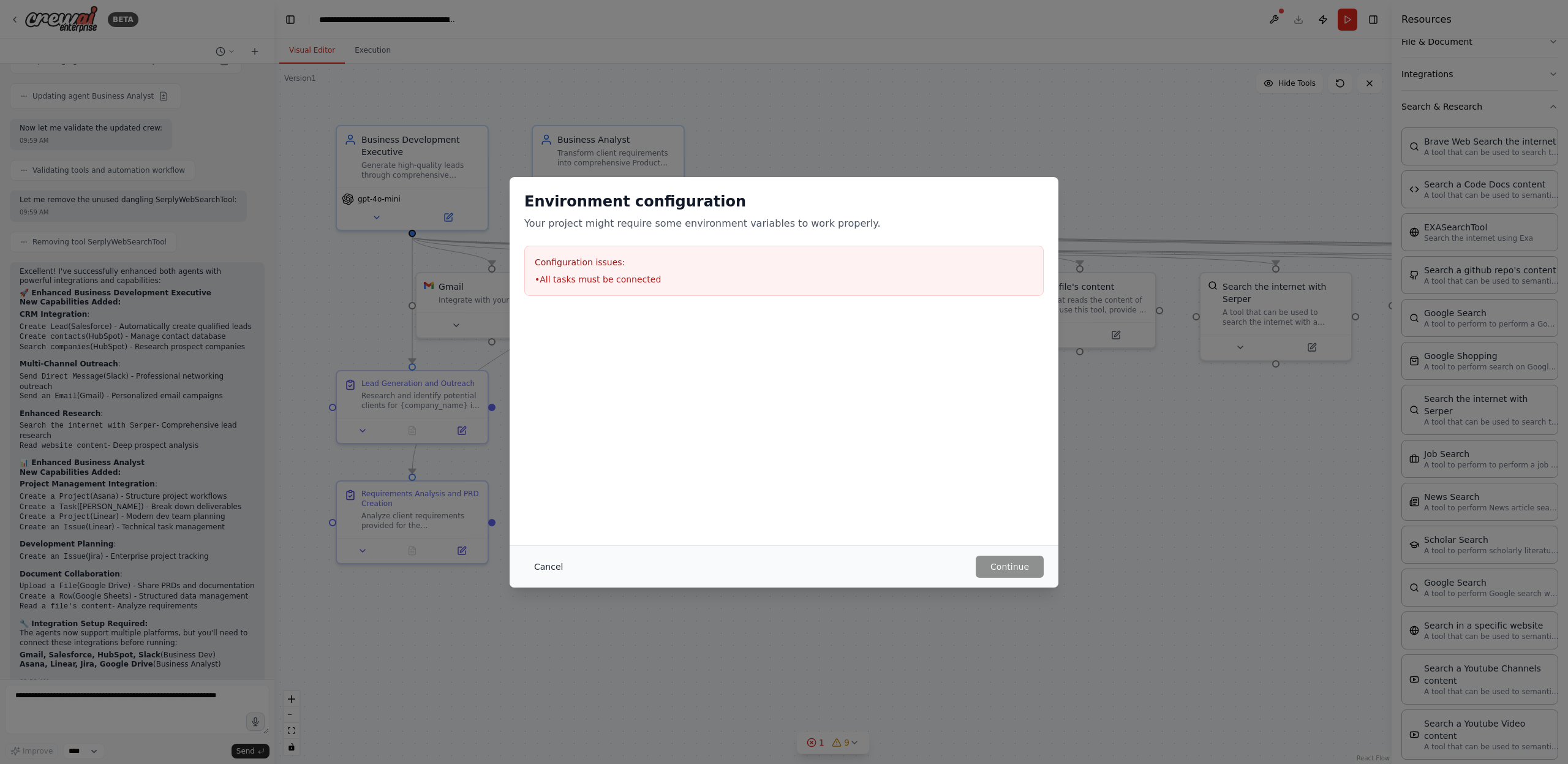
click at [547, 563] on button "Cancel" at bounding box center [548, 566] width 48 height 22
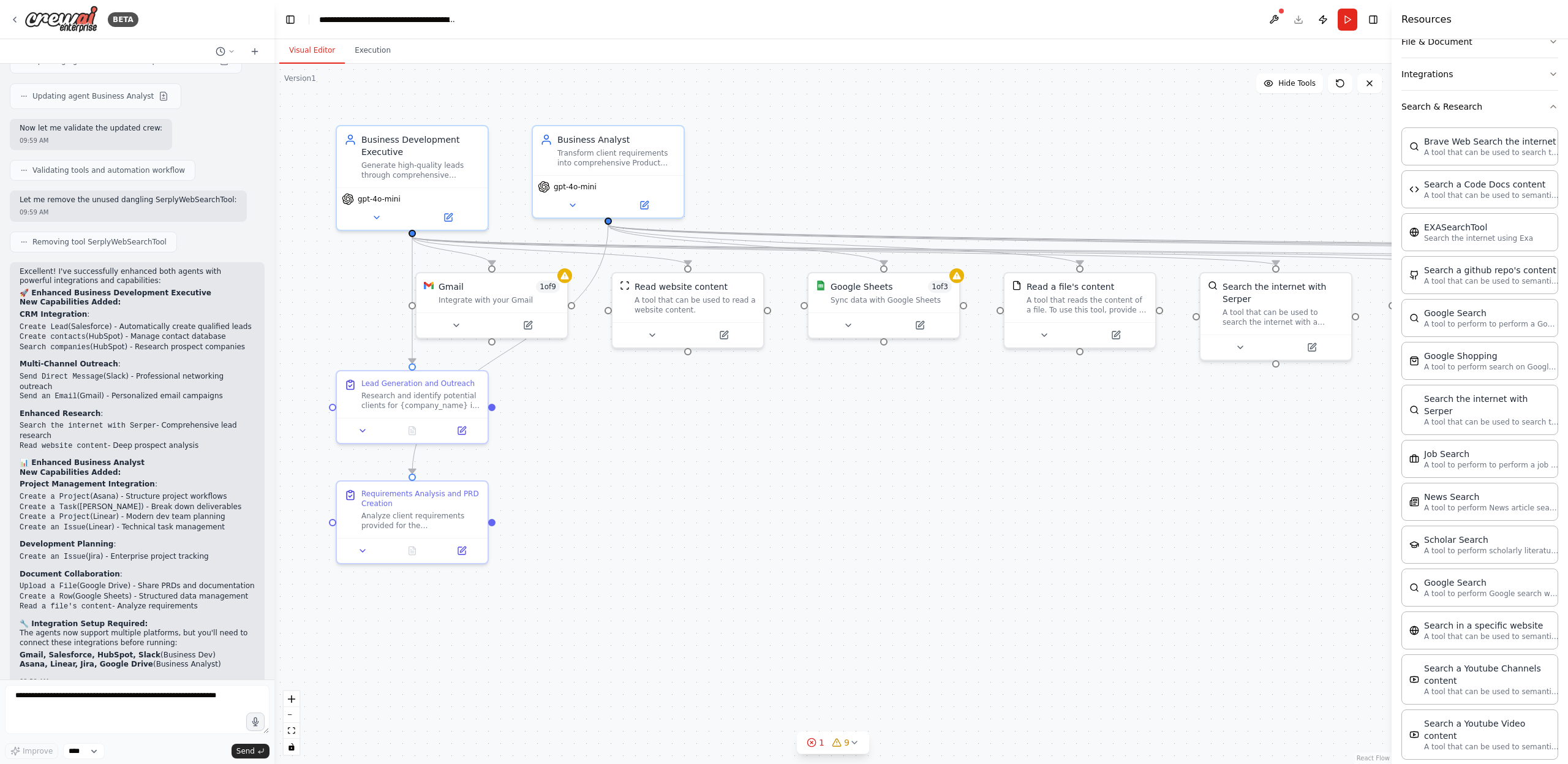
click at [981, 428] on div ".deletable-edge-delete-btn { width: 20px; height: 20px; border: 0px solid #ffff…" at bounding box center [833, 413] width 1117 height 700
click at [911, 400] on div ".deletable-edge-delete-btn { width: 20px; height: 20px; border: 0px solid #ffff…" at bounding box center [833, 413] width 1117 height 700
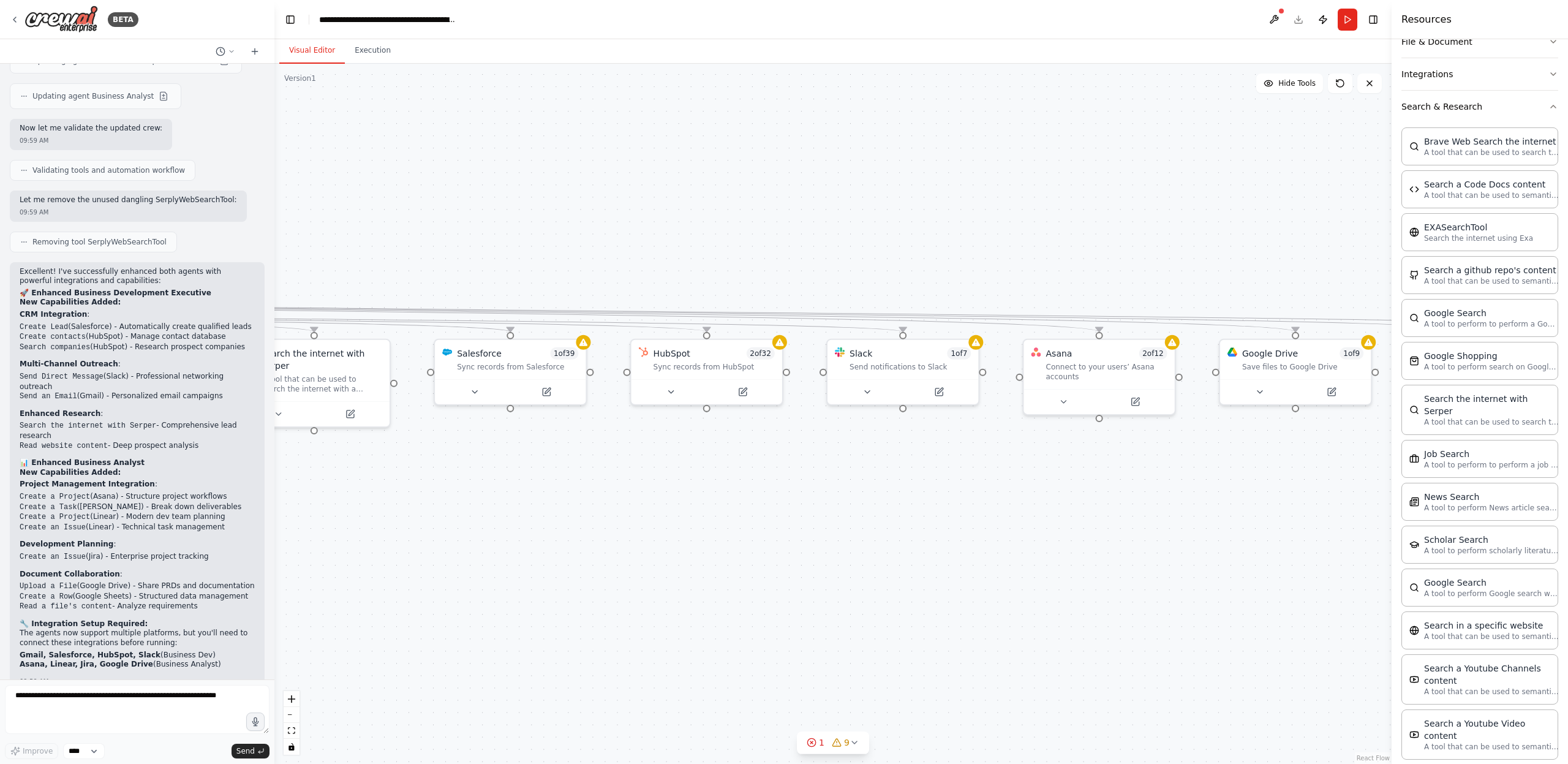
drag, startPoint x: 1076, startPoint y: 373, endPoint x: 113, endPoint y: 439, distance: 965.3
click at [274, 440] on div ".deletable-edge-delete-btn { width: 20px; height: 20px; border: 0px solid #ffff…" at bounding box center [833, 413] width 1117 height 700
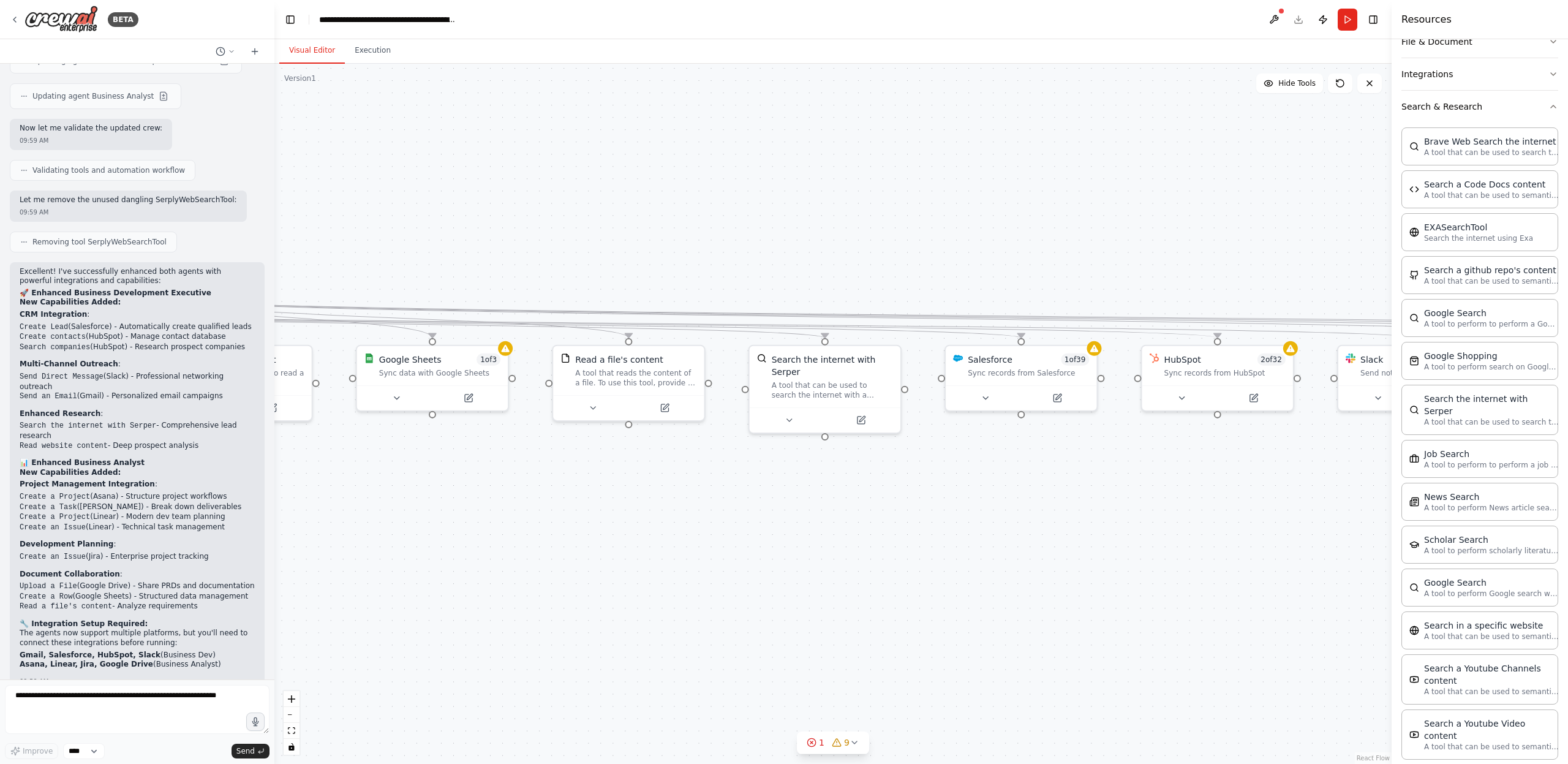
drag, startPoint x: 794, startPoint y: 529, endPoint x: 1484, endPoint y: 541, distance: 690.1
click at [1391, 541] on div ".deletable-edge-delete-btn { width: 20px; height: 20px; border: 0px solid #ffff…" at bounding box center [833, 413] width 1117 height 700
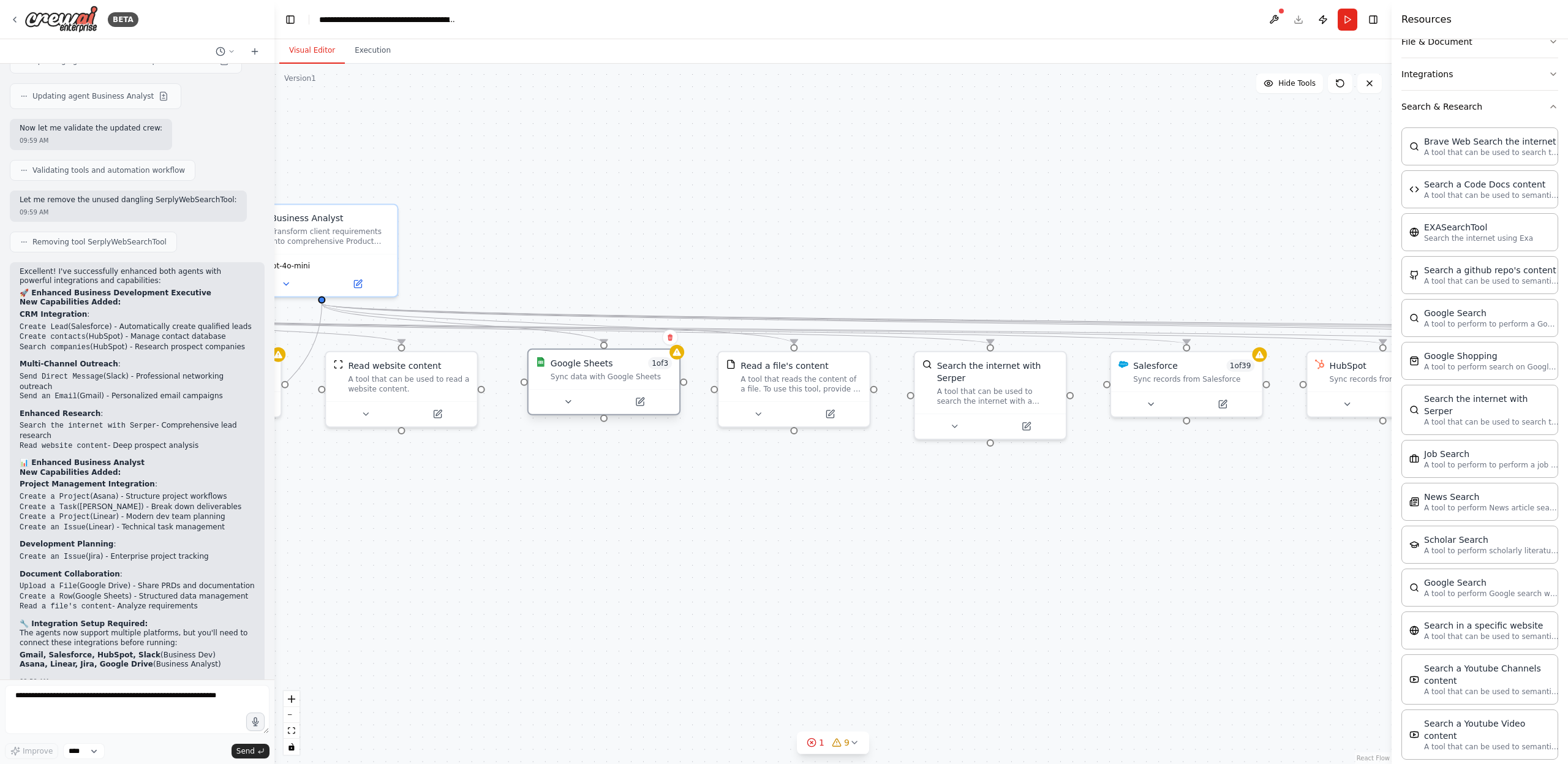
click at [574, 376] on div "Sync data with Google Sheets" at bounding box center [611, 377] width 121 height 10
click at [678, 354] on icon at bounding box center [676, 352] width 8 height 8
click at [635, 404] on icon at bounding box center [641, 402] width 10 height 10
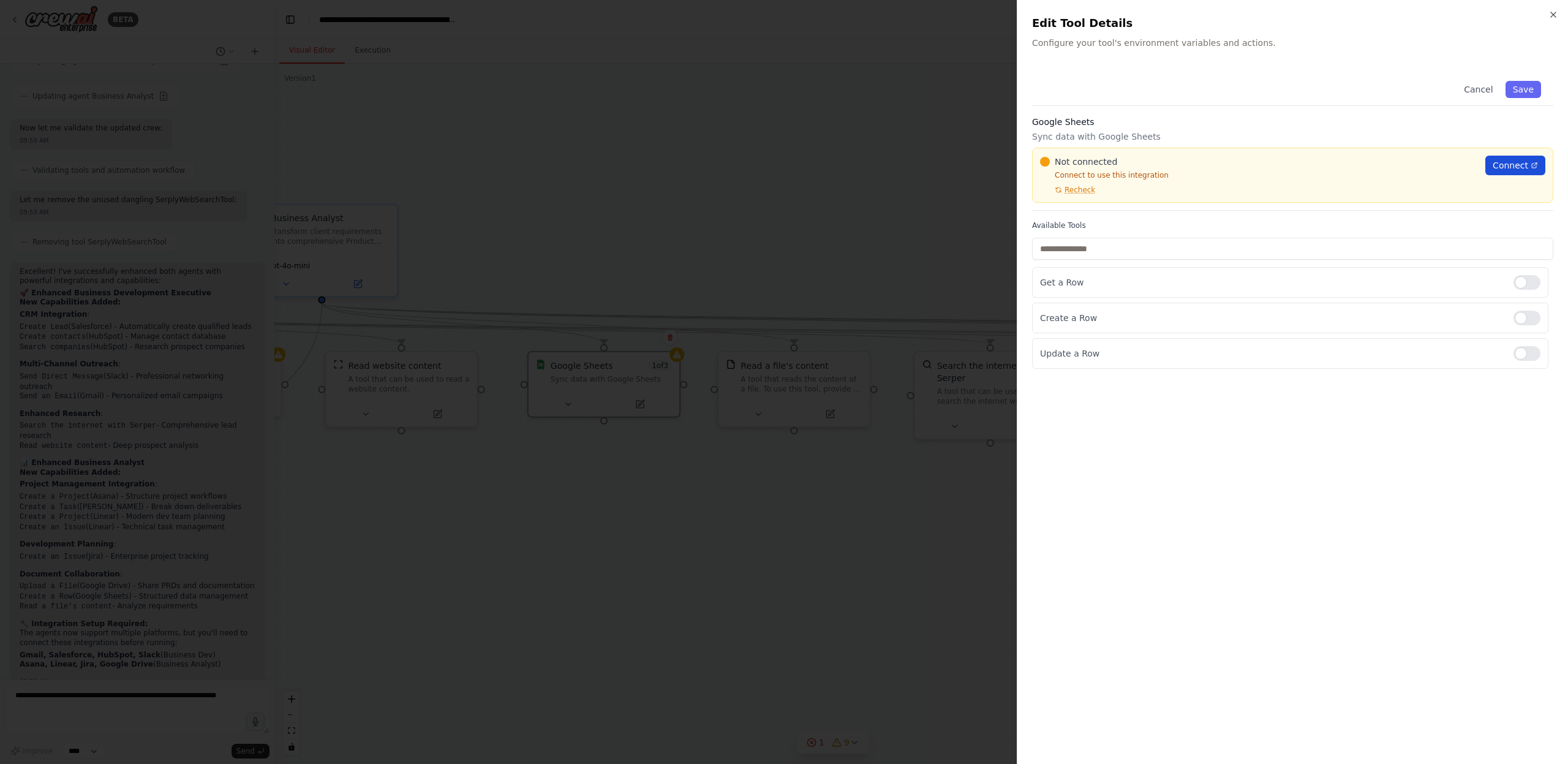
click at [1516, 171] on span "Connect" at bounding box center [1510, 165] width 36 height 12
click at [1077, 191] on span "Recheck" at bounding box center [1080, 190] width 30 height 10
click at [1521, 168] on span "Connect" at bounding box center [1510, 165] width 36 height 12
click at [859, 184] on div at bounding box center [784, 382] width 1568 height 764
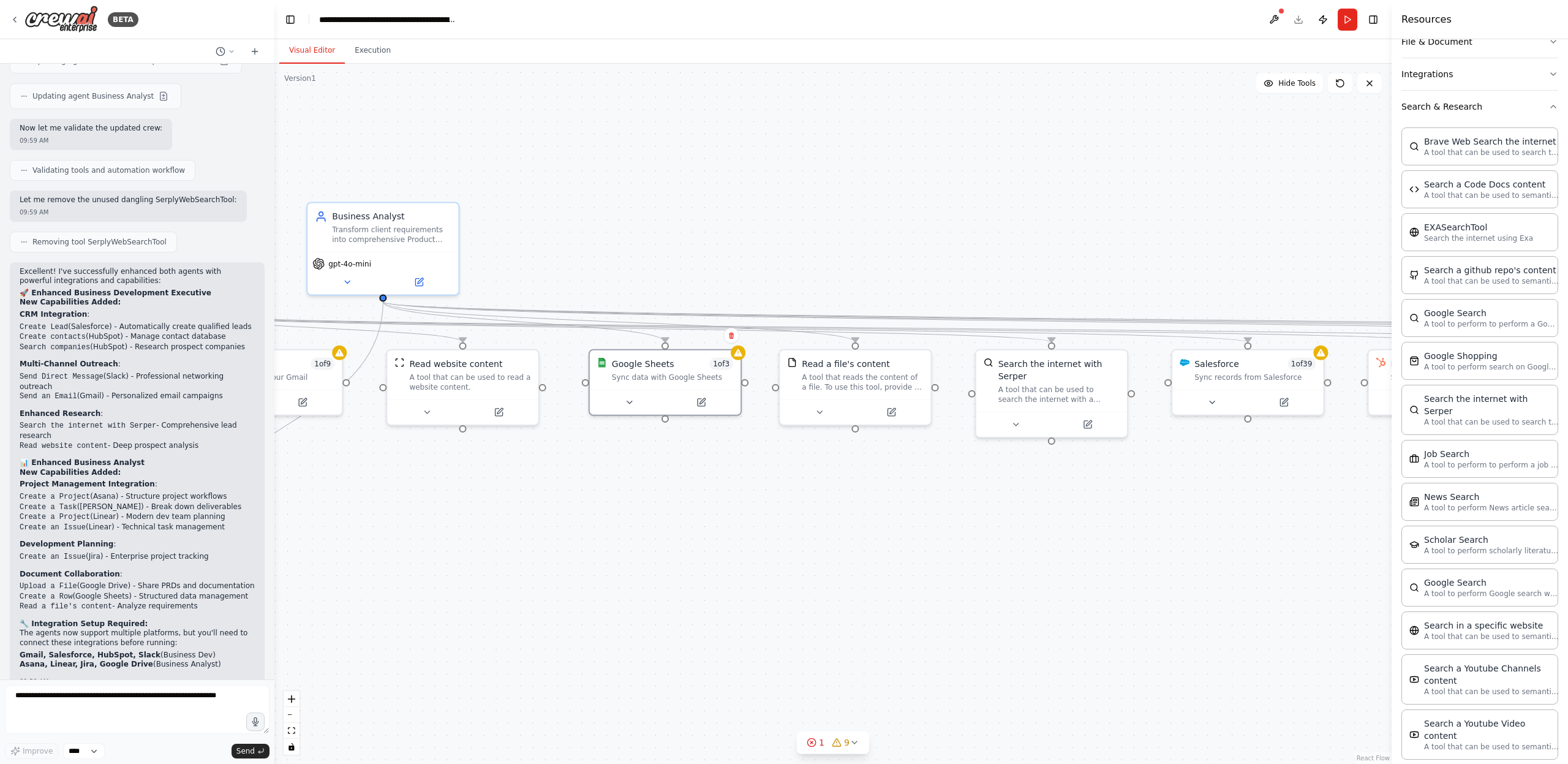
drag, startPoint x: 857, startPoint y: 234, endPoint x: 1144, endPoint y: 234, distance: 287.0
click at [1137, 236] on div ".deletable-edge-delete-btn { width: 20px; height: 20px; border: 0px solid #ffff…" at bounding box center [833, 413] width 1117 height 700
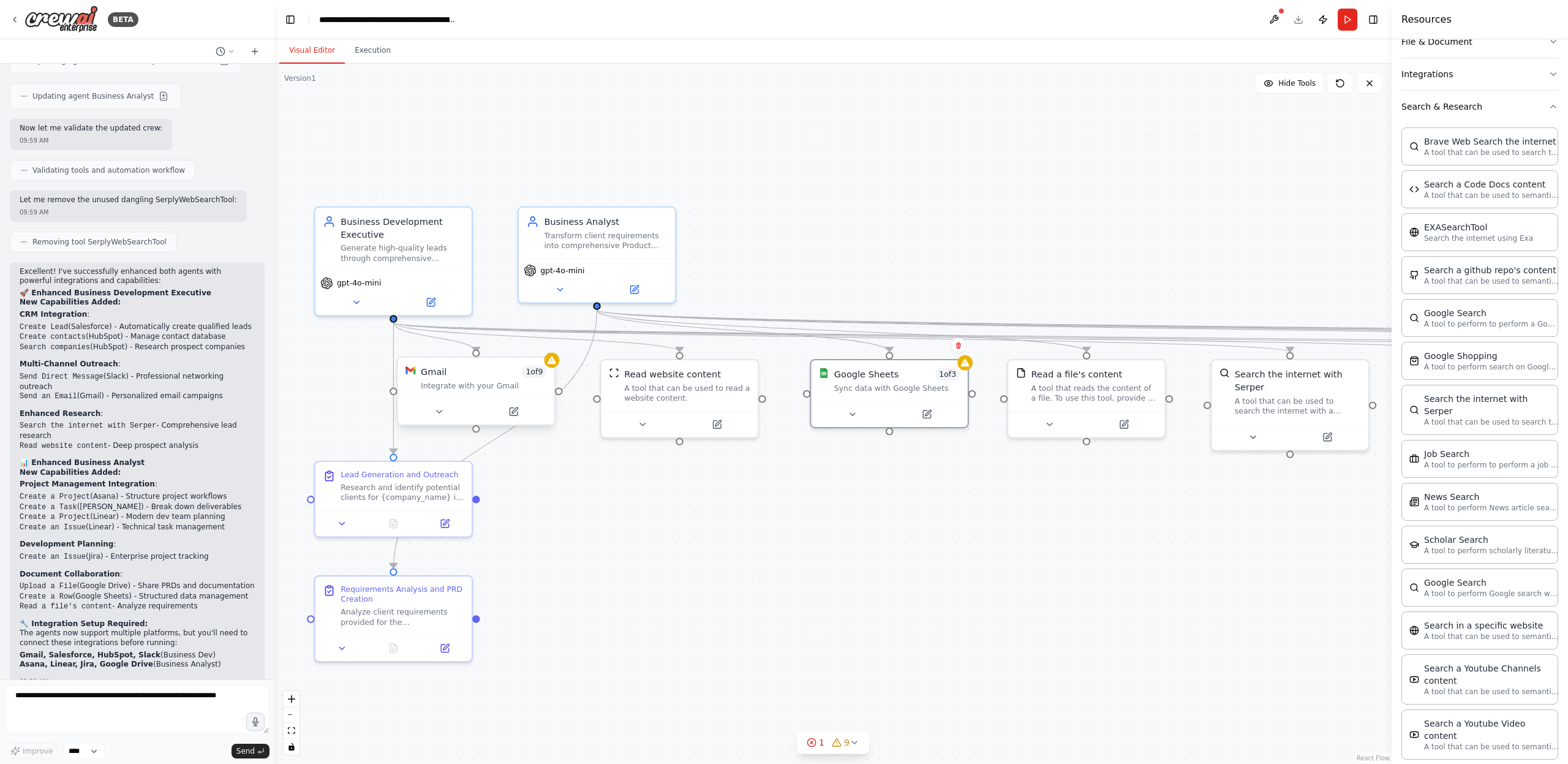
click at [480, 382] on div "Integrate with your Gmail" at bounding box center [483, 385] width 126 height 10
click at [519, 415] on icon at bounding box center [519, 411] width 8 height 8
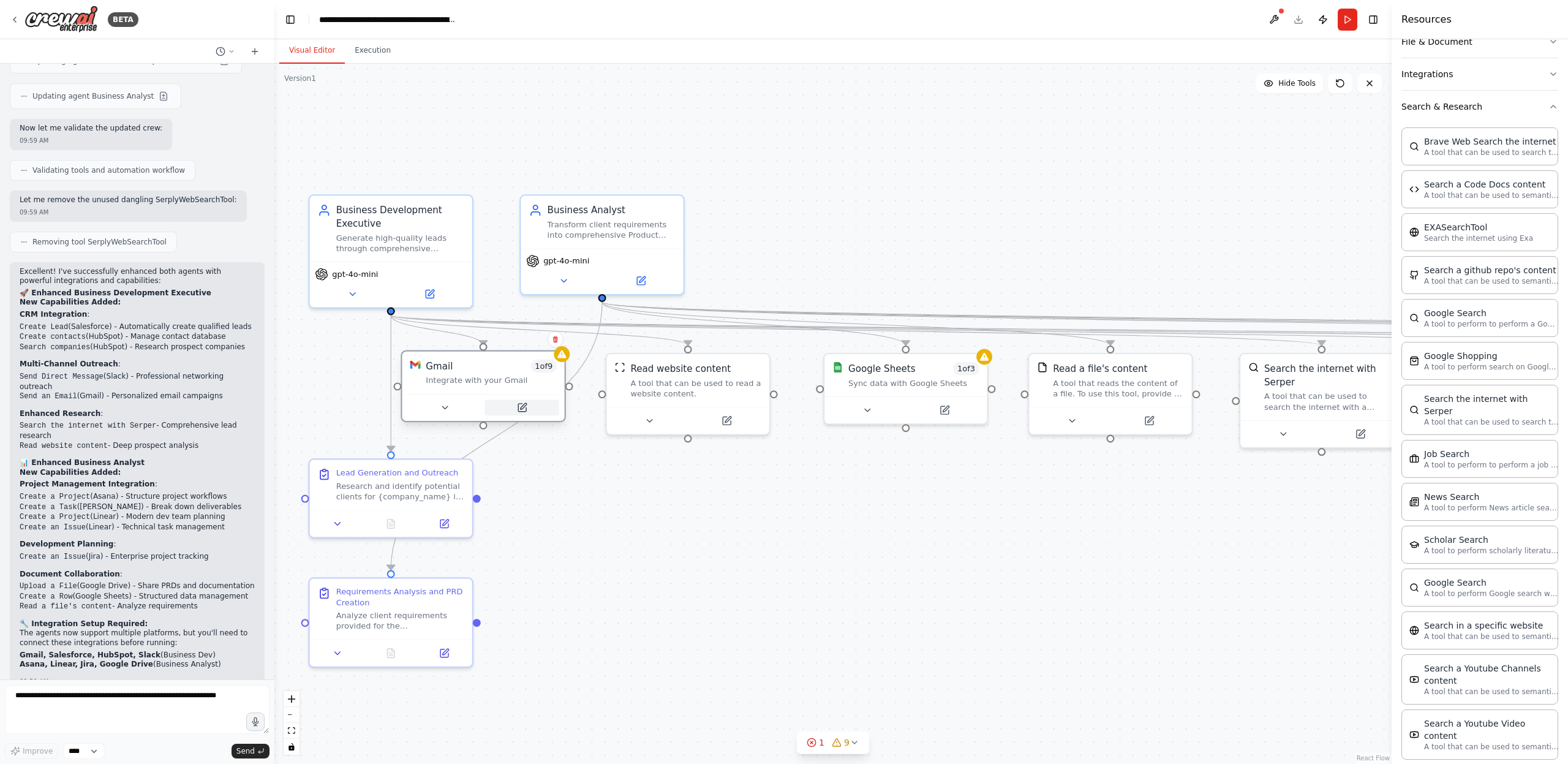
click at [525, 407] on icon at bounding box center [521, 407] width 8 height 8
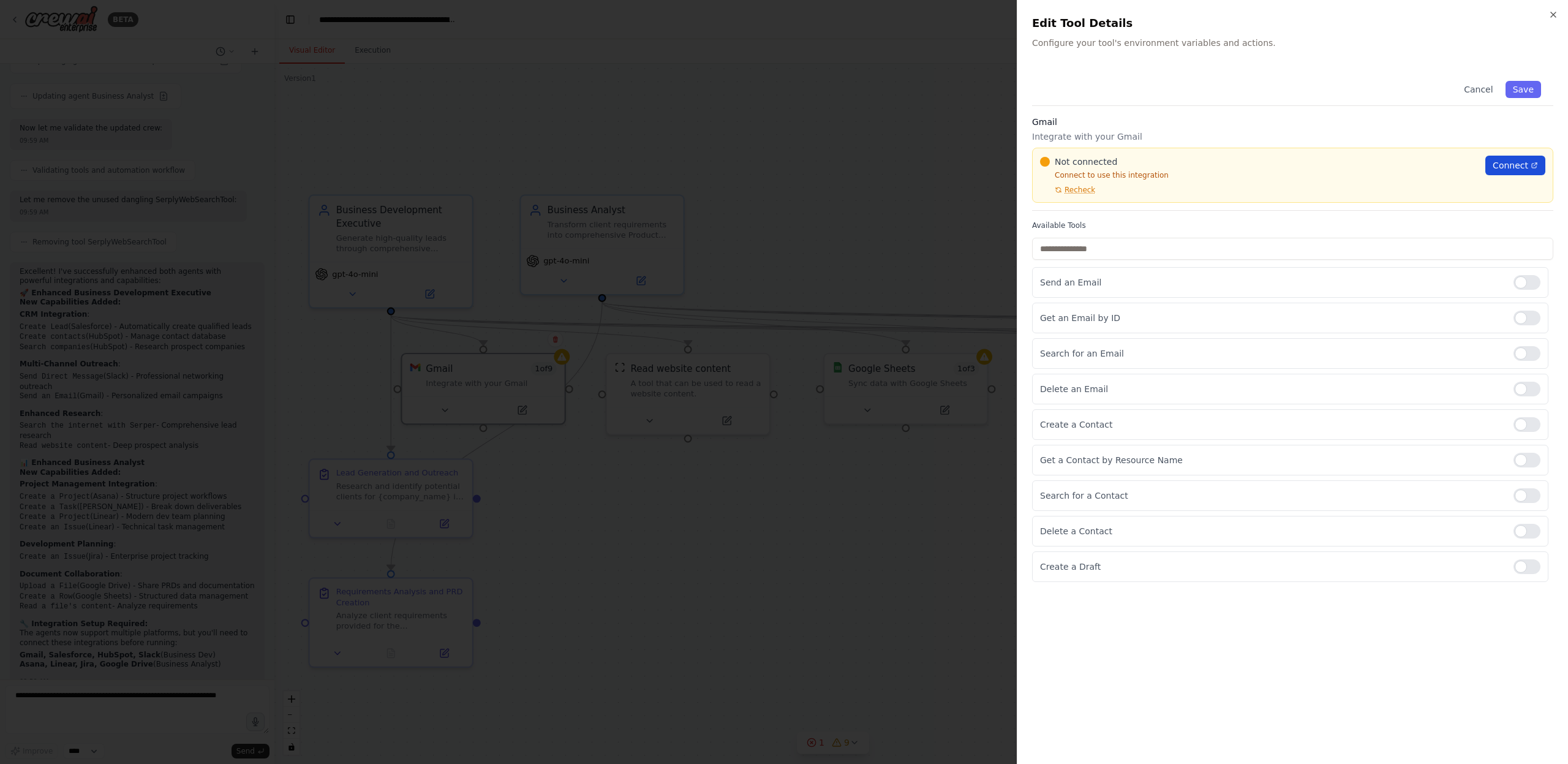
click at [1510, 169] on span "Connect" at bounding box center [1510, 165] width 36 height 12
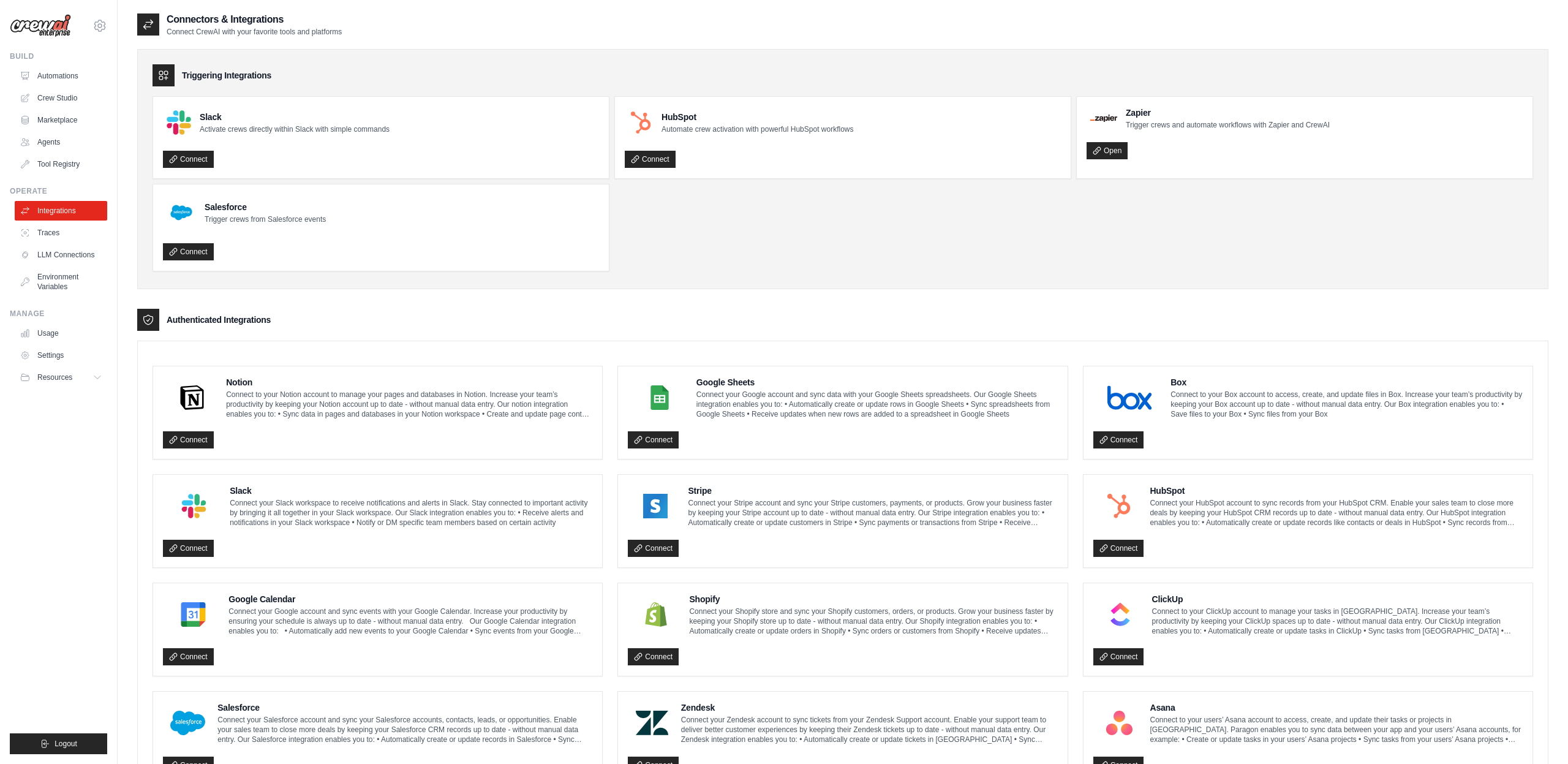
scroll to position [3, 0]
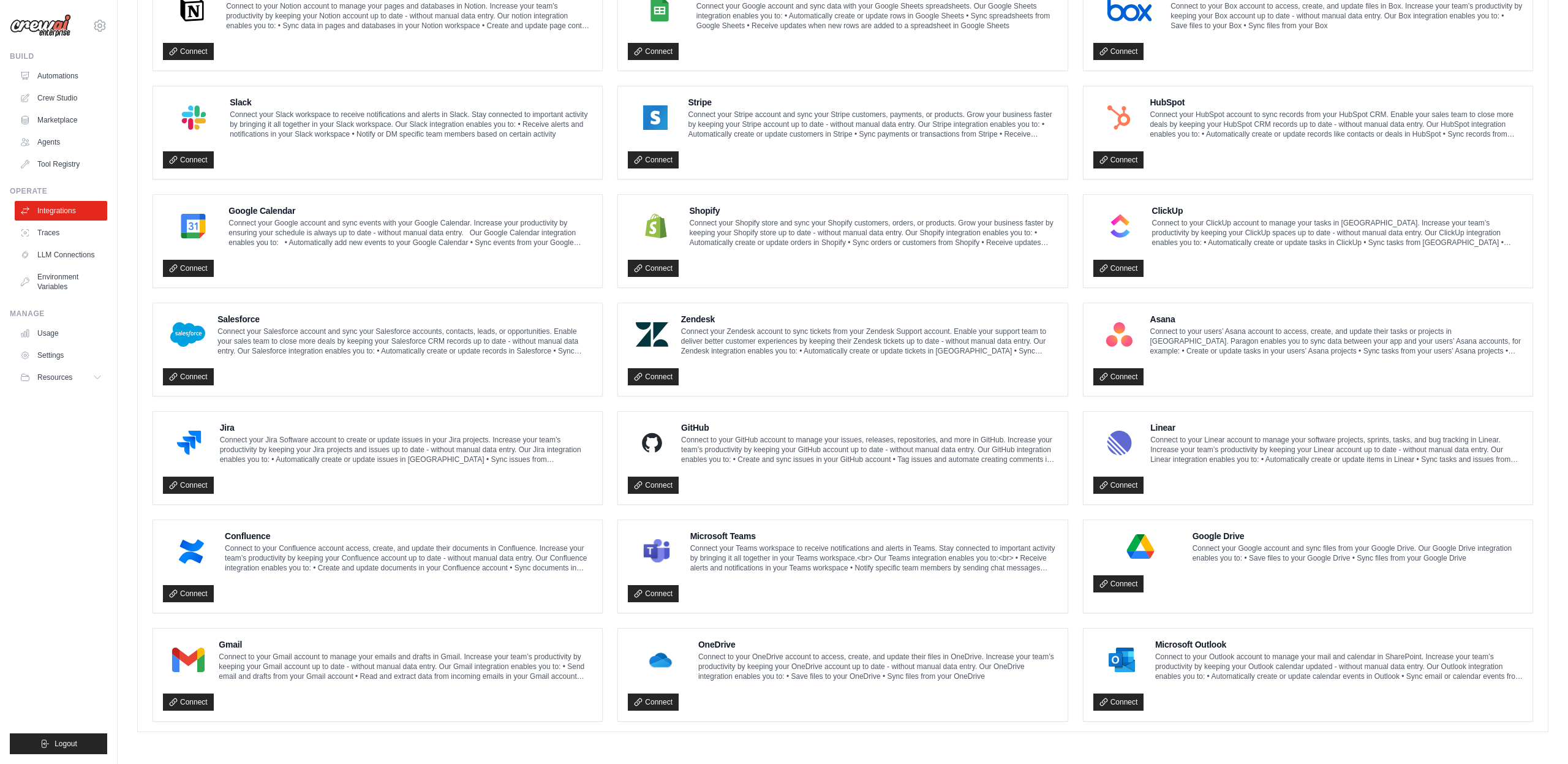
scroll to position [436, 0]
click at [188, 705] on link "Connect" at bounding box center [189, 701] width 51 height 17
